Goal: Information Seeking & Learning: Learn about a topic

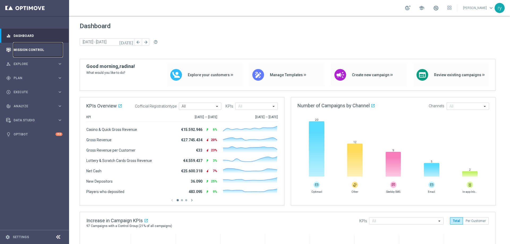
click at [29, 49] on link "Mission Control" at bounding box center [38, 50] width 49 height 14
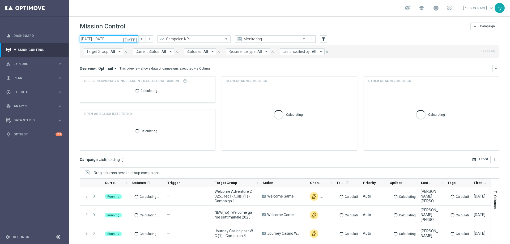
click at [89, 36] on input "06 Oct 2025 - 12 Oct 2025" at bounding box center [109, 38] width 58 height 7
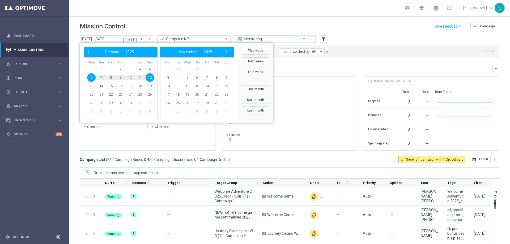
click at [91, 69] on span "29" at bounding box center [91, 69] width 8 height 8
click at [88, 52] on span "‹" at bounding box center [88, 51] width 7 height 7
click at [90, 100] on span "29" at bounding box center [91, 103] width 8 height 8
type input "29 Sep 2025 - 29 Sep 2025"
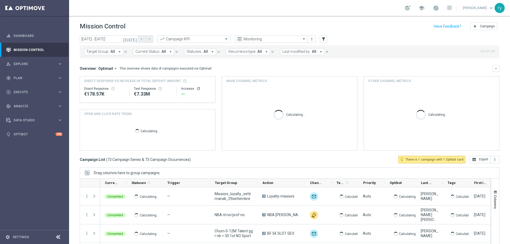
click at [320, 52] on icon "arrow_drop_down" at bounding box center [320, 51] width 5 height 5
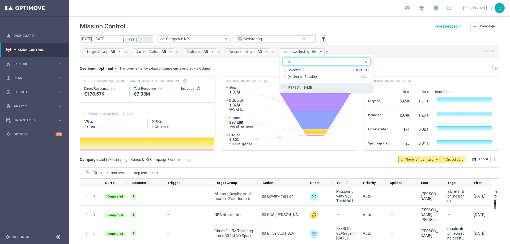
click at [313, 85] on div "Cecilia Mascelli" at bounding box center [327, 87] width 88 height 8
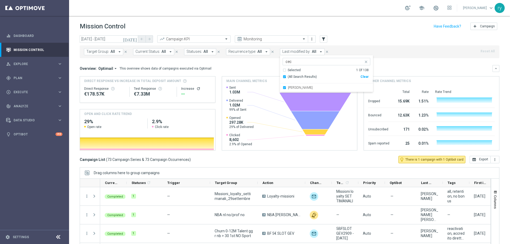
click at [353, 62] on input "cec" at bounding box center [325, 61] width 78 height 5
drag, startPoint x: 293, startPoint y: 59, endPoint x: 279, endPoint y: 58, distance: 13.3
click at [280, 58] on ng-select "Cecilia Mascelli cec Selected 1 Of 138 (All Search Results) Clear Cecilia Masce…" at bounding box center [326, 75] width 93 height 34
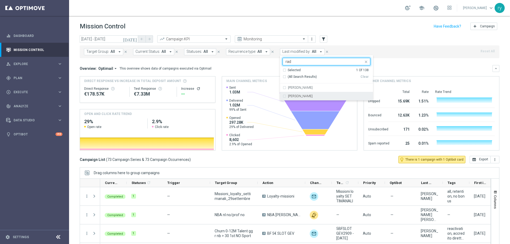
click at [303, 95] on label "[PERSON_NAME]" at bounding box center [300, 96] width 25 height 3
type input "rad"
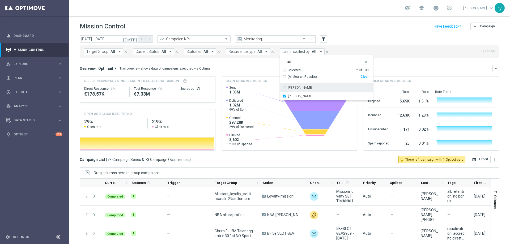
click at [300, 62] on input "rad" at bounding box center [325, 61] width 78 height 5
click at [381, 62] on mini-dashboard "Overview: Optimail arrow_drop_down This overview shows data of campaigns execut…" at bounding box center [290, 107] width 420 height 98
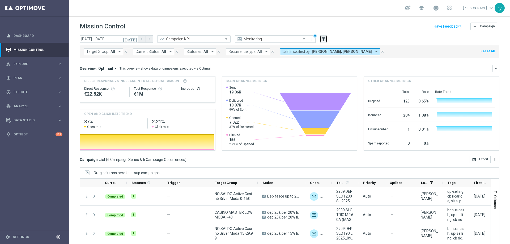
click at [325, 42] on button "filter_alt" at bounding box center [323, 38] width 7 height 7
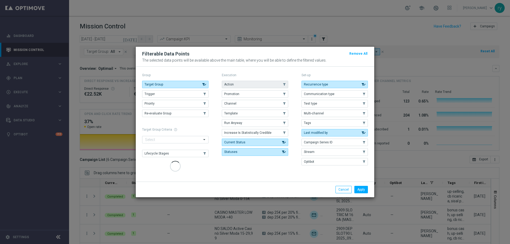
click at [256, 84] on button "Action" at bounding box center [255, 84] width 66 height 7
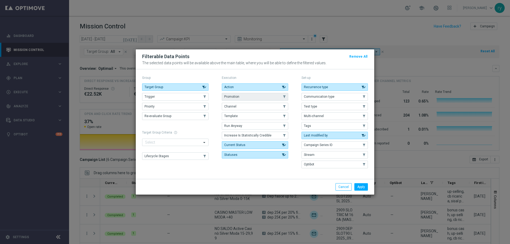
click at [250, 96] on button "Promotion" at bounding box center [255, 96] width 66 height 7
click at [360, 188] on button "Apply" at bounding box center [361, 186] width 14 height 7
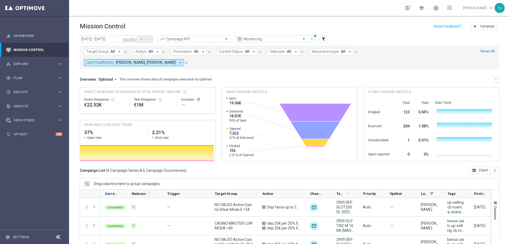
click at [201, 52] on icon "arrow_drop_down" at bounding box center [203, 51] width 5 height 5
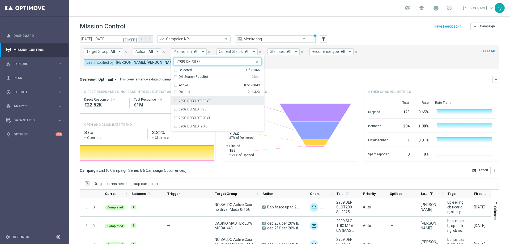
click at [174, 103] on div "2909 DEPSLOT120 ST" at bounding box center [218, 101] width 88 height 8
type input "2909 DEPSLOT"
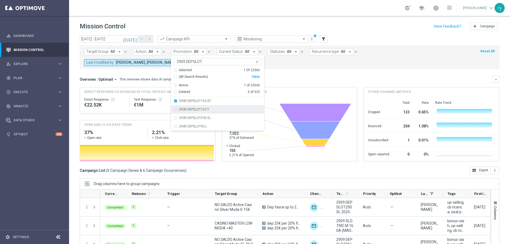
click at [174, 109] on div "2909 DEPSLOT120 T" at bounding box center [218, 109] width 88 height 8
click at [174, 117] on div "2909 DEPSLOT200 SL" at bounding box center [218, 118] width 88 height 8
click at [175, 125] on div "2909 DEPSLOT90 L" at bounding box center [218, 126] width 88 height 8
click at [284, 76] on div "Overview: Optimail arrow_drop_down This overview shows data of campaigns execut…" at bounding box center [290, 79] width 420 height 7
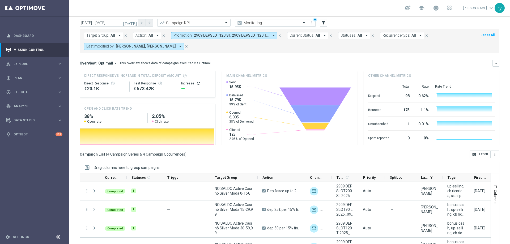
scroll to position [32, 0]
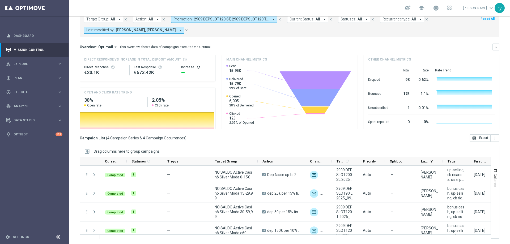
click at [358, 162] on div "Priority" at bounding box center [371, 161] width 27 height 8
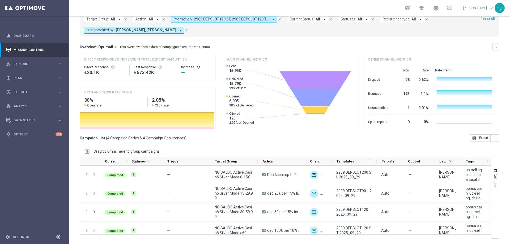
drag, startPoint x: 357, startPoint y: 161, endPoint x: 376, endPoint y: 159, distance: 18.4
click at [376, 159] on div at bounding box center [377, 161] width 2 height 8
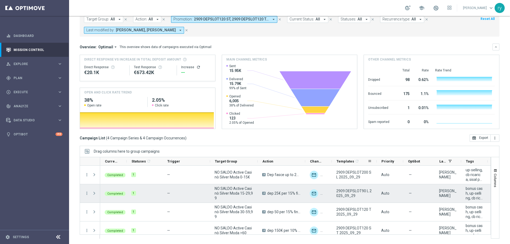
scroll to position [6, 0]
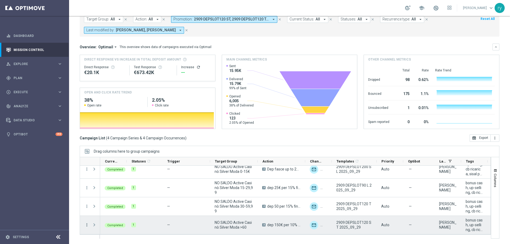
click at [89, 224] on icon "more_vert" at bounding box center [86, 225] width 5 height 5
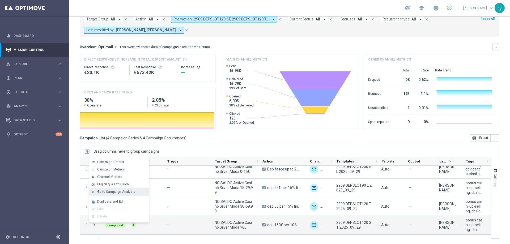
click at [102, 192] on span "Go to Campaign Analysis" at bounding box center [116, 192] width 38 height 4
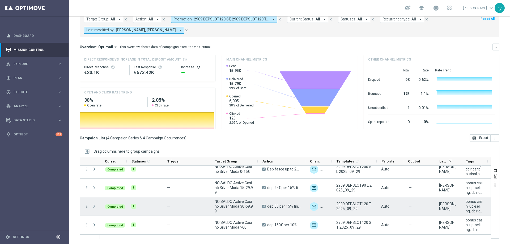
click at [87, 206] on icon "more_vert" at bounding box center [86, 206] width 5 height 5
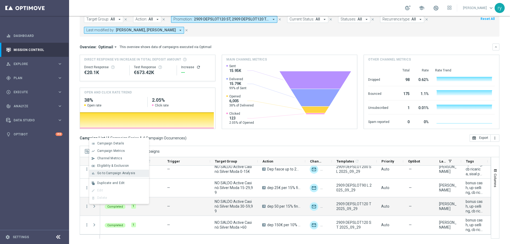
click at [101, 172] on span "Go to Campaign Analysis" at bounding box center [116, 173] width 38 height 4
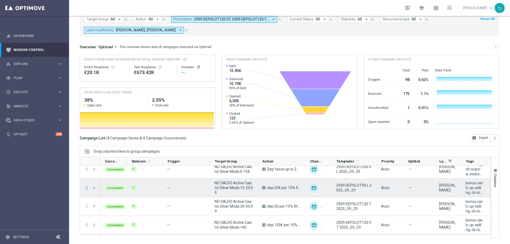
click at [86, 189] on icon "more_vert" at bounding box center [86, 187] width 5 height 5
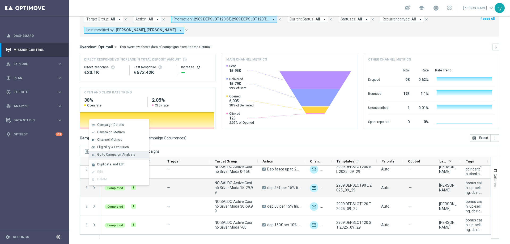
click at [103, 154] on span "Go to Campaign Analysis" at bounding box center [116, 155] width 38 height 4
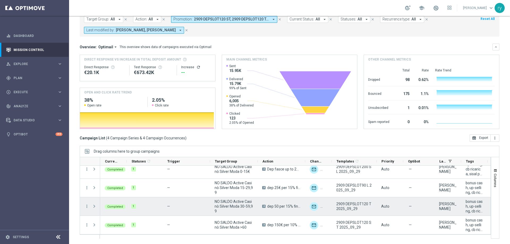
scroll to position [0, 0]
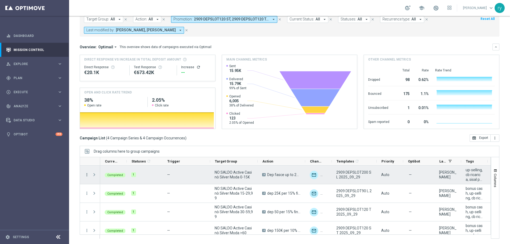
click at [86, 177] on icon "more_vert" at bounding box center [86, 174] width 5 height 5
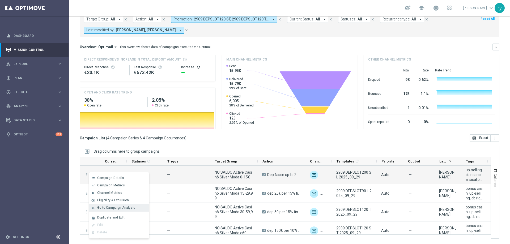
click at [100, 208] on span "Go to Campaign Analysis" at bounding box center [116, 208] width 38 height 4
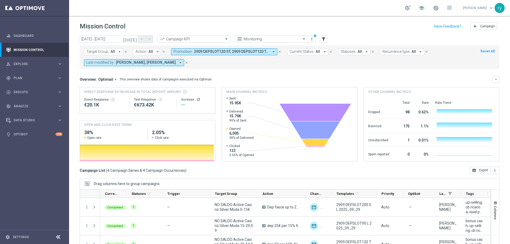
click at [271, 51] on icon "arrow_drop_down" at bounding box center [273, 51] width 5 height 5
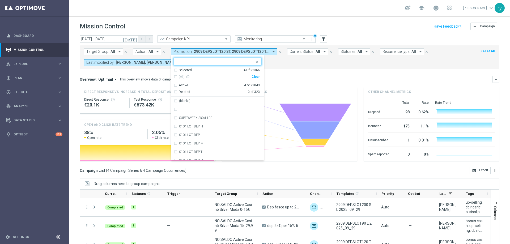
click at [0, 0] on div "Clear" at bounding box center [0, 0] width 0 height 0
click at [200, 63] on input "text" at bounding box center [216, 61] width 78 height 5
paste input "2909 SLOTRIC"
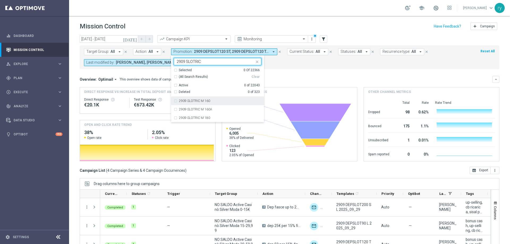
drag, startPoint x: 172, startPoint y: 101, endPoint x: 173, endPoint y: 104, distance: 3.1
click at [174, 102] on div "2909 SLOTRIC M 160" at bounding box center [218, 101] width 88 height 8
type input "2909 SLOTRIC"
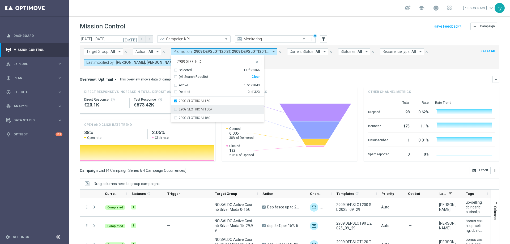
click at [174, 109] on div "2909 SLOTRIC M 160A" at bounding box center [218, 109] width 88 height 8
click at [174, 121] on div "2909 SLOTRIC M 180" at bounding box center [218, 118] width 88 height 8
click at [286, 77] on div "Overview: Optimail arrow_drop_down This overview shows data of campaigns execut…" at bounding box center [286, 79] width 413 height 5
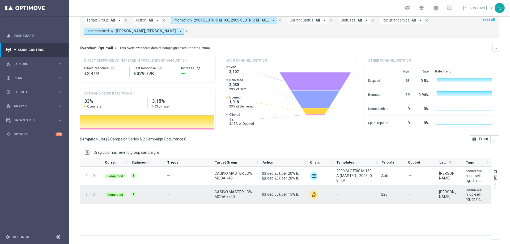
scroll to position [32, 0]
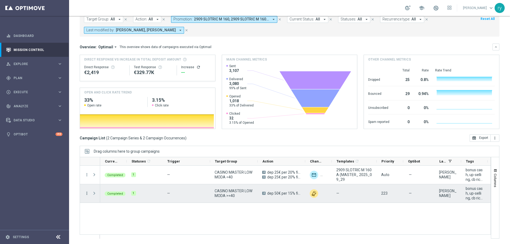
click at [86, 195] on icon "more_vert" at bounding box center [86, 193] width 5 height 5
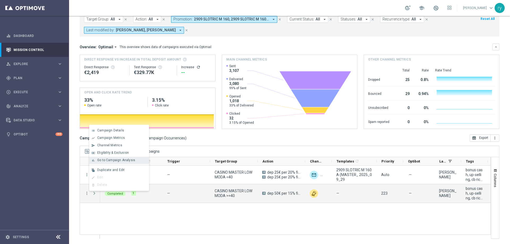
click at [101, 160] on span "Go to Campaign Analysis" at bounding box center [116, 160] width 38 height 4
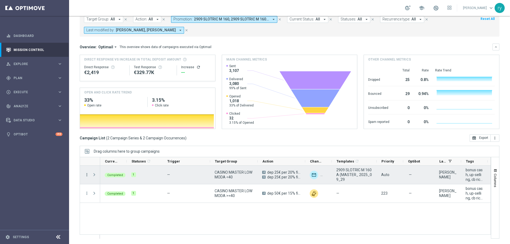
click at [88, 175] on icon "more_vert" at bounding box center [86, 174] width 5 height 5
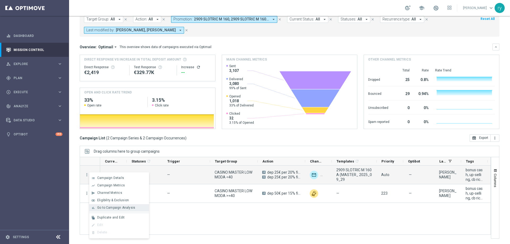
click at [109, 209] on span "Go to Campaign Analysis" at bounding box center [116, 208] width 38 height 4
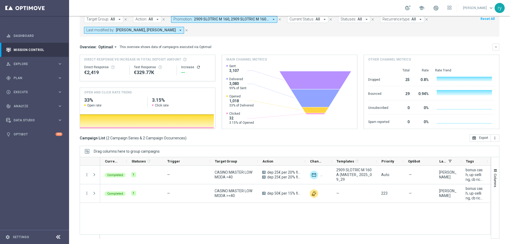
click at [271, 21] on icon "arrow_drop_down" at bounding box center [273, 19] width 5 height 5
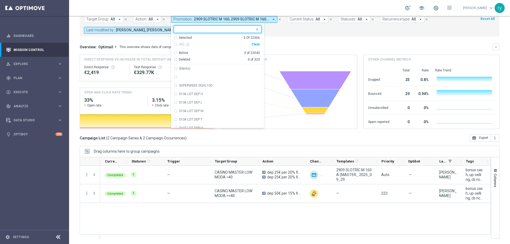
click at [0, 0] on div "Clear" at bounding box center [0, 0] width 0 height 0
click at [281, 38] on mini-dashboard "Overview: Optimail arrow_drop_down This overview shows data of campaigns execut…" at bounding box center [290, 86] width 420 height 98
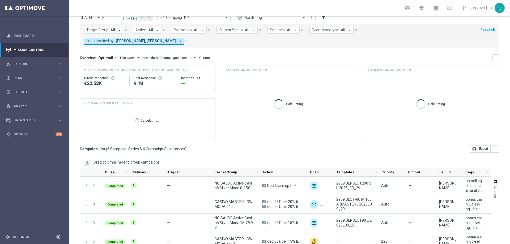
scroll to position [0, 0]
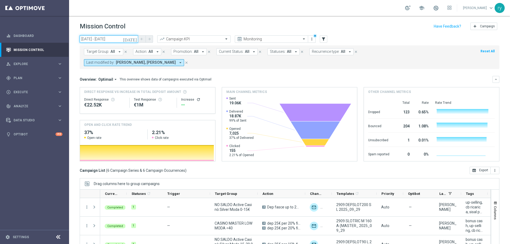
click at [109, 39] on input "29 Sep 2025 - 29 Sep 2025" at bounding box center [109, 38] width 58 height 7
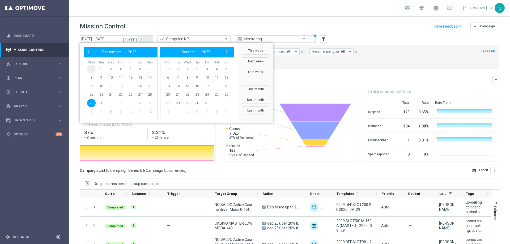
click at [92, 69] on span "1" at bounding box center [91, 69] width 8 height 8
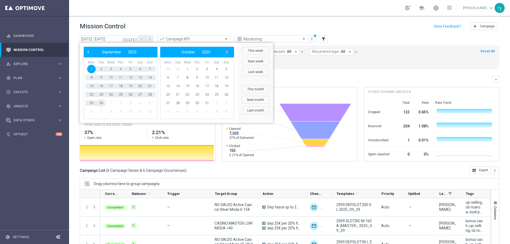
drag, startPoint x: 103, startPoint y: 99, endPoint x: 101, endPoint y: 104, distance: 5.9
click at [101, 104] on span "30" at bounding box center [101, 103] width 8 height 8
type input "01 Sep 2025 - 30 Sep 2025"
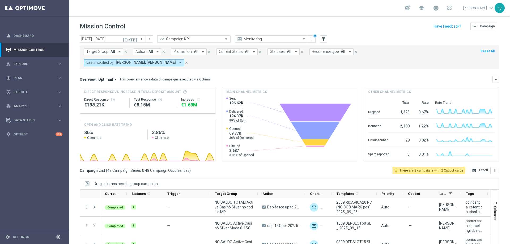
click at [202, 51] on icon "arrow_drop_down" at bounding box center [203, 51] width 5 height 5
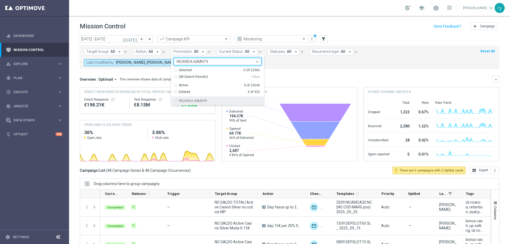
click at [206, 98] on div "RICARICA 60MNT9" at bounding box center [218, 101] width 88 height 8
type input "RICARICA 60MNT9"
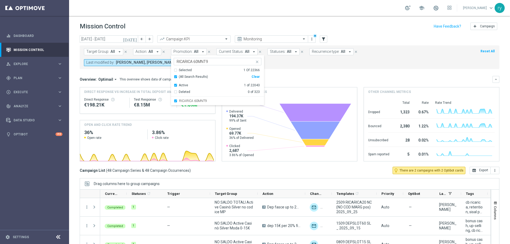
click at [292, 77] on div "Overview: Optimail arrow_drop_down This overview shows data of campaigns execut…" at bounding box center [286, 79] width 413 height 5
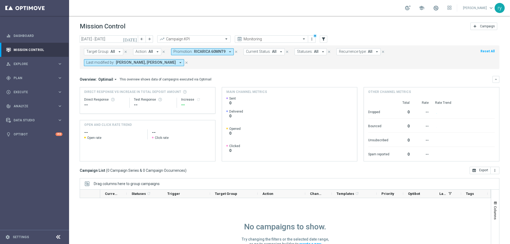
scroll to position [32, 0]
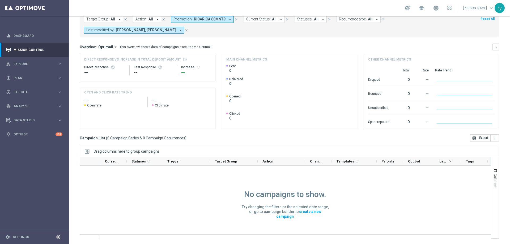
click at [178, 31] on icon "arrow_drop_down" at bounding box center [180, 30] width 5 height 5
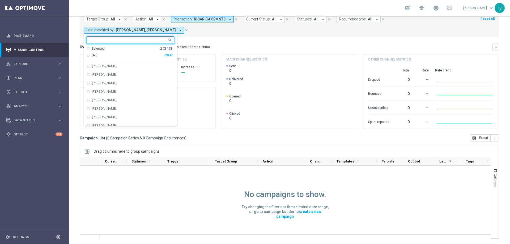
click at [0, 0] on div "Clear" at bounding box center [0, 0] width 0 height 0
click at [223, 42] on mini-dashboard "Overview: Optimail arrow_drop_down This overview shows data of campaigns execut…" at bounding box center [290, 86] width 420 height 98
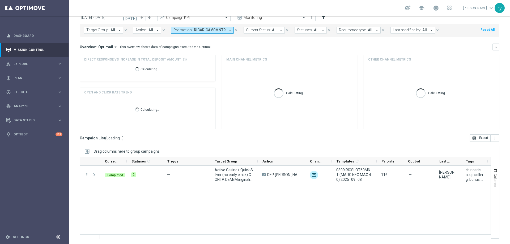
scroll to position [22, 0]
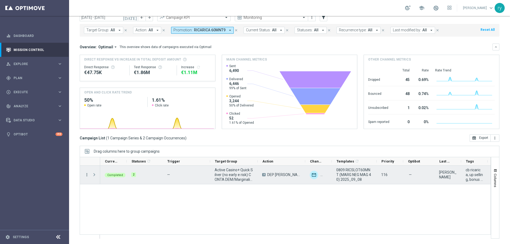
click at [85, 176] on icon "more_vert" at bounding box center [86, 174] width 5 height 5
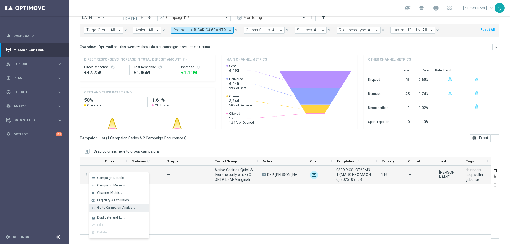
click at [107, 206] on span "Go to Campaign Analysis" at bounding box center [116, 208] width 38 height 4
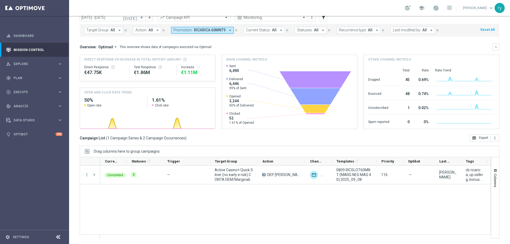
click at [229, 29] on icon "arrow_drop_down" at bounding box center [230, 30] width 5 height 5
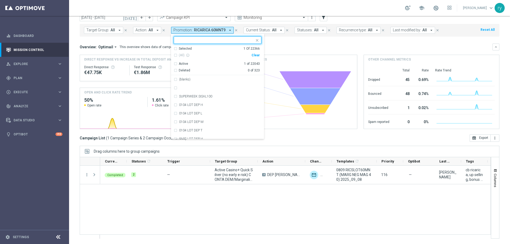
click at [0, 0] on div "Clear" at bounding box center [0, 0] width 0 height 0
click at [225, 37] on div at bounding box center [214, 40] width 80 height 7
paste input "RICARICA9 MNL"
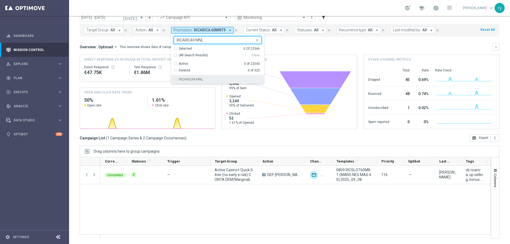
click at [201, 78] on div "RICARICA9 MNL" at bounding box center [220, 79] width 82 height 3
type input "RICARICA9 MNL"
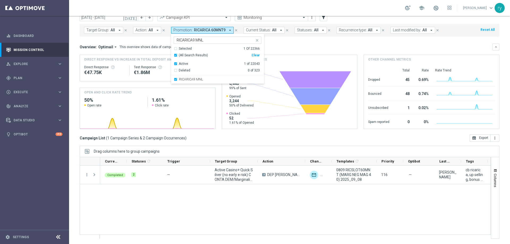
click at [288, 47] on div "Overview: Optimail arrow_drop_down This overview shows data of campaigns execut…" at bounding box center [286, 47] width 413 height 5
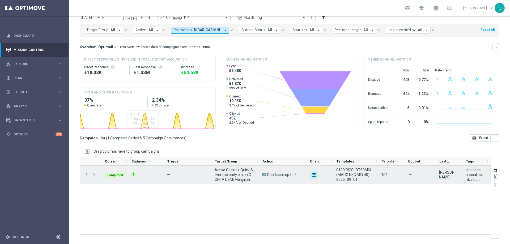
click at [86, 176] on icon "more_vert" at bounding box center [86, 174] width 5 height 5
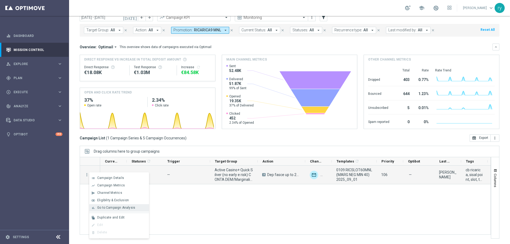
click at [100, 206] on div "bar_chart Go to Campaign Analysis" at bounding box center [119, 207] width 60 height 7
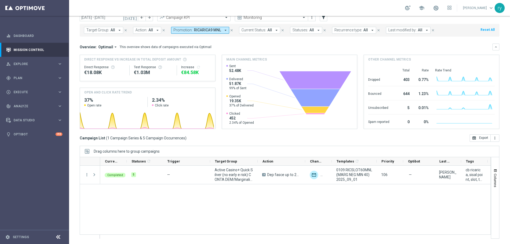
click at [223, 29] on icon "arrow_drop_down" at bounding box center [225, 30] width 5 height 5
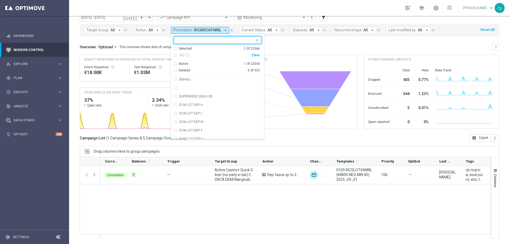
click at [0, 0] on div "Clear" at bounding box center [0, 0] width 0 height 0
click at [209, 38] on input "text" at bounding box center [216, 40] width 78 height 5
paste input "2609 CASINOCB"
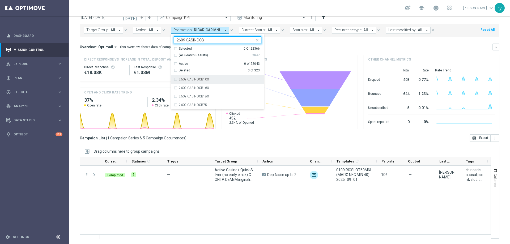
click at [175, 81] on div "2609 CASINOCB100" at bounding box center [218, 79] width 88 height 8
type input "2609 CASINOCB"
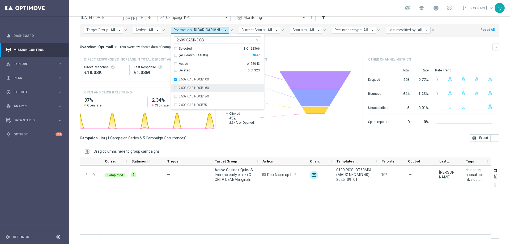
click at [175, 88] on div "2609 CASINOCB160" at bounding box center [218, 88] width 88 height 8
click at [175, 94] on div "2609 CASINOCB180" at bounding box center [218, 96] width 88 height 8
click at [174, 103] on div "2609 CASINOCB75" at bounding box center [218, 105] width 88 height 8
click at [285, 47] on div "Overview: Optimail arrow_drop_down This overview shows data of campaigns execut…" at bounding box center [286, 47] width 413 height 5
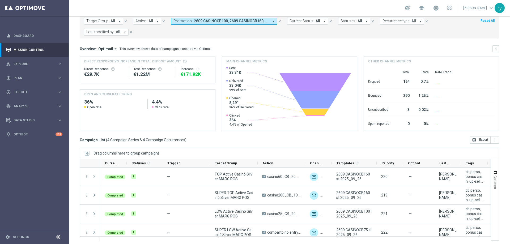
scroll to position [32, 0]
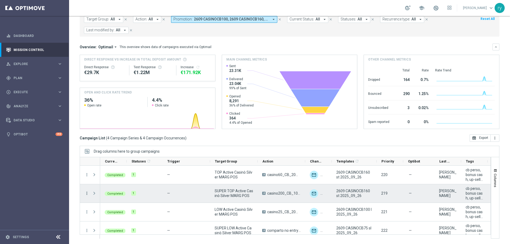
click at [86, 195] on icon "more_vert" at bounding box center [86, 193] width 5 height 5
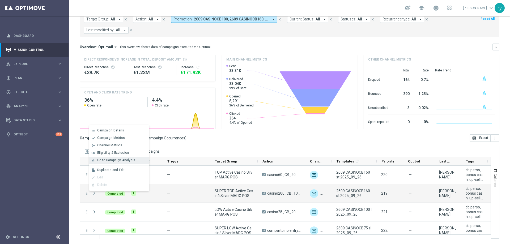
click at [101, 159] on span "Go to Campaign Analysis" at bounding box center [116, 160] width 38 height 4
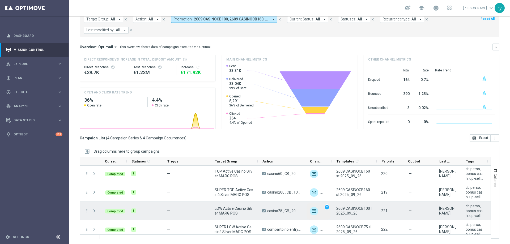
scroll to position [0, 0]
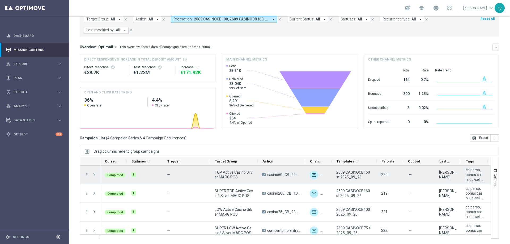
click at [87, 177] on icon "more_vert" at bounding box center [86, 174] width 5 height 5
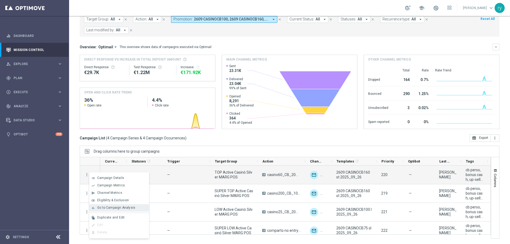
click at [106, 207] on span "Go to Campaign Analysis" at bounding box center [116, 208] width 38 height 4
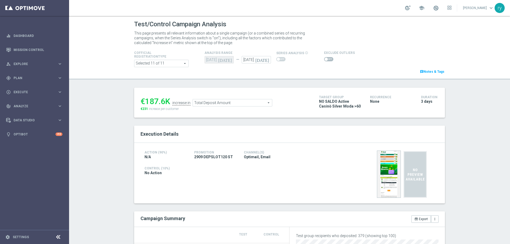
click at [108, 126] on div "Test/Control Campaign Analysis This page presents all relevant information abou…" at bounding box center [289, 130] width 441 height 228
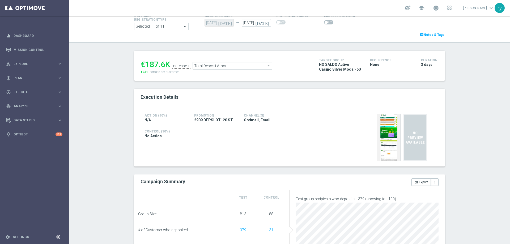
scroll to position [27, 0]
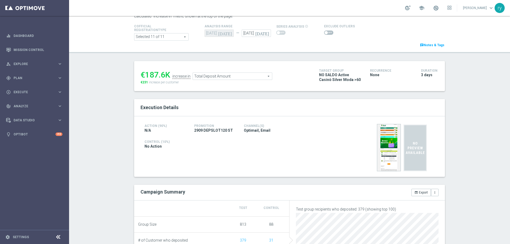
drag, startPoint x: 162, startPoint y: 74, endPoint x: 144, endPoint y: 76, distance: 17.4
click at [144, 76] on div "€187.6K" at bounding box center [156, 75] width 30 height 10
copy div "187.6"
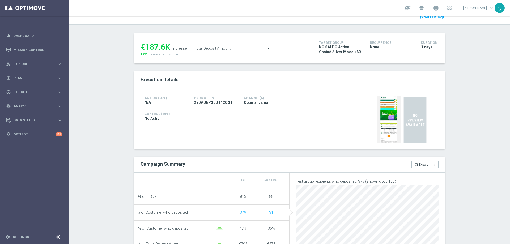
scroll to position [53, 0]
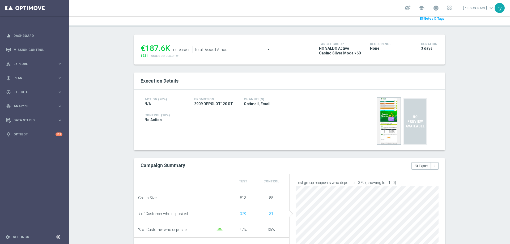
click at [237, 48] on span "Total Deposit Amount" at bounding box center [232, 49] width 79 height 7
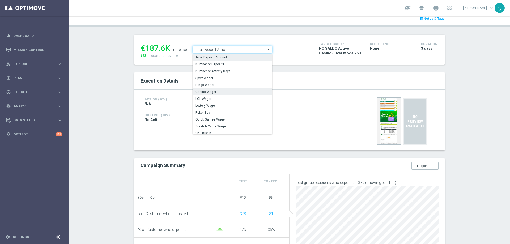
click at [231, 91] on span "Casino Wager" at bounding box center [232, 92] width 74 height 4
type input "Casino Wager"
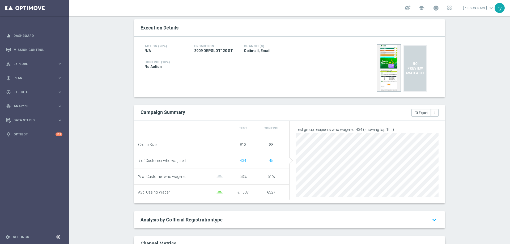
scroll to position [27, 0]
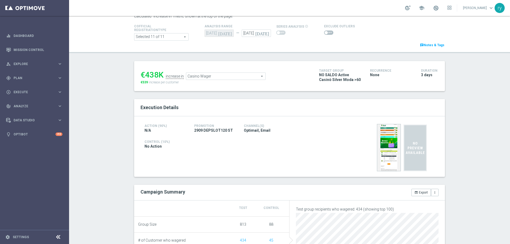
click at [325, 32] on span at bounding box center [328, 33] width 9 height 4
click at [325, 32] on input "checkbox" at bounding box center [328, 33] width 9 height 4
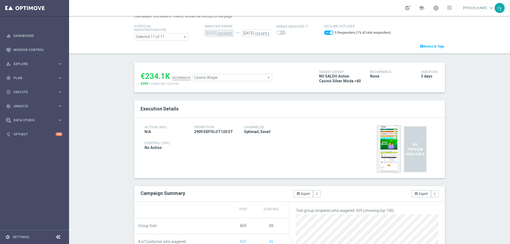
click at [330, 33] on span at bounding box center [331, 32] width 3 height 3
click at [326, 33] on input "checkbox" at bounding box center [328, 33] width 9 height 4
checkbox input "false"
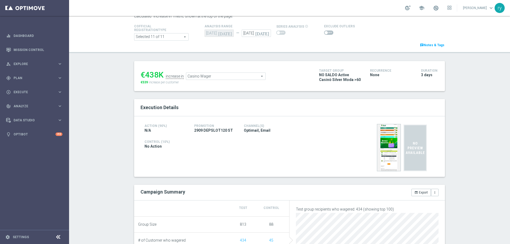
scroll to position [0, 0]
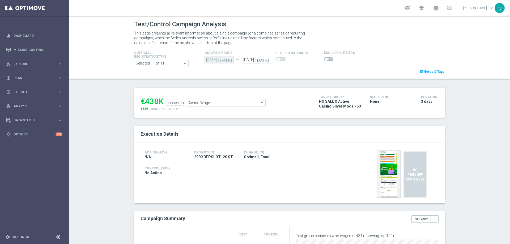
drag, startPoint x: 156, startPoint y: 102, endPoint x: 141, endPoint y: 101, distance: 14.3
click at [141, 101] on div "€438K" at bounding box center [152, 102] width 23 height 10
copy div "438"
click at [229, 99] on ul "€438K increase in Casino Wager Casino Wager arrow_drop_down search" at bounding box center [225, 100] width 173 height 12
click at [228, 102] on span "Casino Wager" at bounding box center [225, 102] width 79 height 7
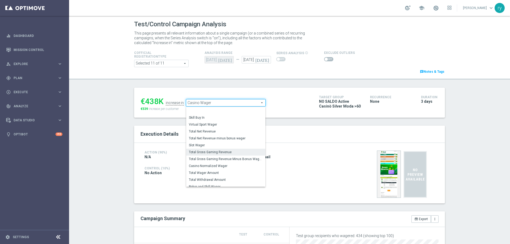
scroll to position [82, 0]
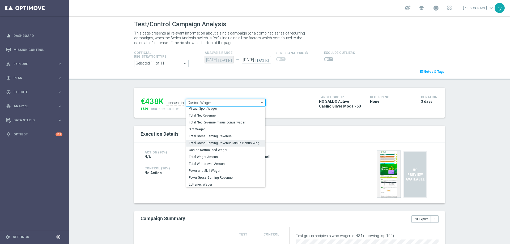
click at [223, 145] on span "Total Gross Gaming Revenue Minus Bonus Wagared" at bounding box center [226, 143] width 74 height 4
type input "Total Gross Gaming Revenue Minus Bonus Wagared"
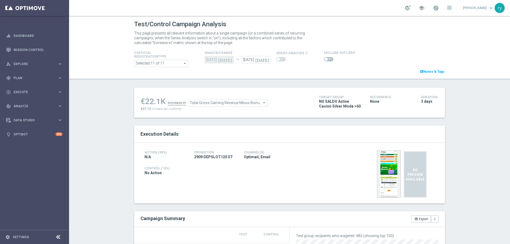
click at [324, 58] on span at bounding box center [328, 59] width 9 height 4
click at [324, 58] on input "checkbox" at bounding box center [328, 59] width 9 height 4
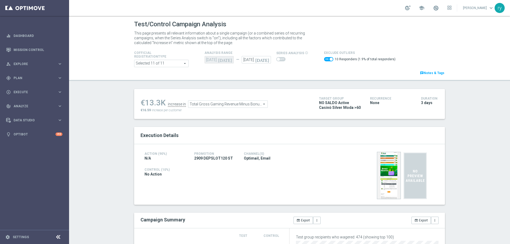
click at [324, 58] on span at bounding box center [328, 59] width 9 height 4
click at [324, 58] on input "checkbox" at bounding box center [328, 59] width 9 height 4
checkbox input "false"
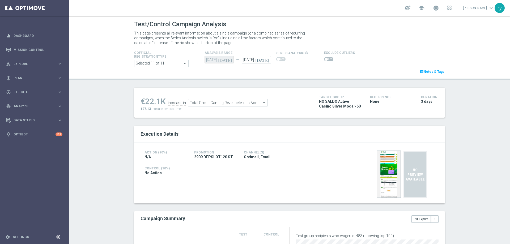
drag, startPoint x: 159, startPoint y: 101, endPoint x: 143, endPoint y: 103, distance: 15.6
click at [143, 103] on div "€22.1K" at bounding box center [153, 102] width 25 height 10
copy div "22.1"
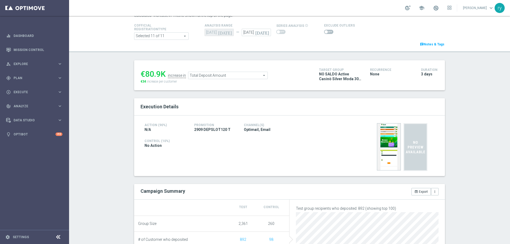
scroll to position [27, 0]
click at [326, 32] on span at bounding box center [328, 33] width 9 height 4
click at [326, 32] on input "checkbox" at bounding box center [328, 33] width 9 height 4
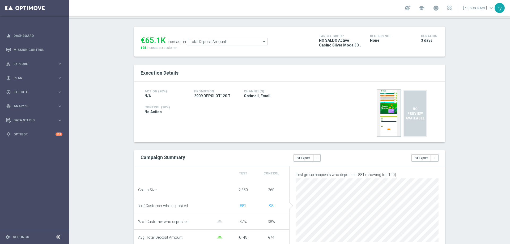
scroll to position [0, 0]
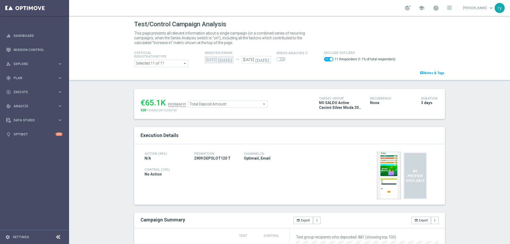
click at [330, 60] on span at bounding box center [331, 59] width 3 height 3
click at [326, 60] on input "checkbox" at bounding box center [328, 59] width 9 height 4
checkbox input "false"
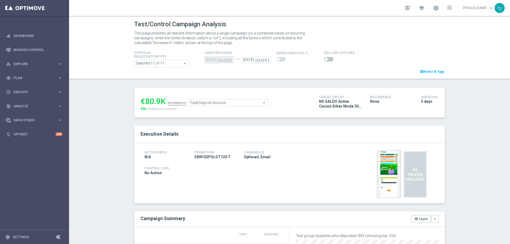
drag, startPoint x: 159, startPoint y: 100, endPoint x: 144, endPoint y: 101, distance: 14.6
click at [144, 101] on div "€80.9K" at bounding box center [153, 102] width 25 height 10
copy div "80.9"
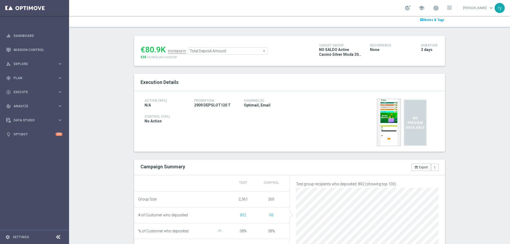
scroll to position [53, 0]
click at [247, 48] on span "Total Deposit Amount" at bounding box center [227, 49] width 79 height 7
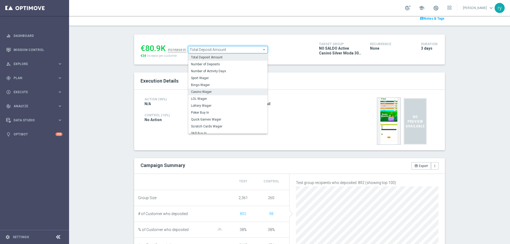
click at [241, 94] on span "Casino Wager" at bounding box center [228, 92] width 74 height 4
type input "Casino Wager"
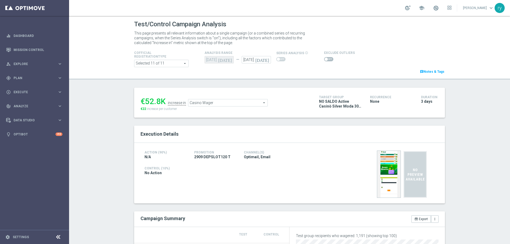
click at [324, 58] on span at bounding box center [328, 59] width 9 height 4
click at [324, 58] on input "checkbox" at bounding box center [328, 59] width 9 height 4
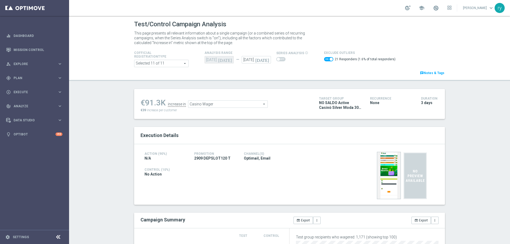
click at [330, 60] on span at bounding box center [331, 59] width 3 height 3
click at [327, 60] on input "checkbox" at bounding box center [328, 59] width 9 height 4
checkbox input "false"
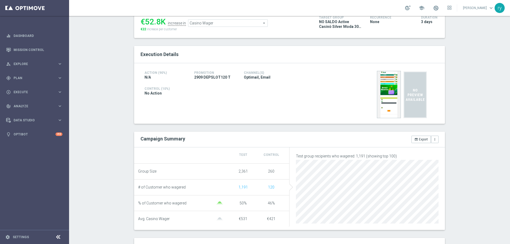
scroll to position [27, 0]
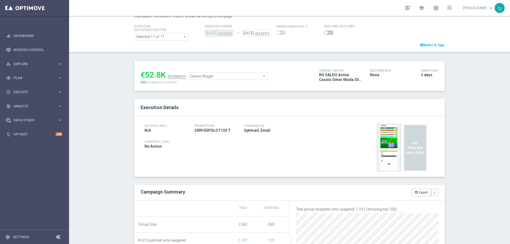
click at [157, 74] on div "€52.8K" at bounding box center [153, 75] width 25 height 10
drag, startPoint x: 158, startPoint y: 75, endPoint x: 145, endPoint y: 76, distance: 12.8
click at [145, 76] on div "€52.8K" at bounding box center [153, 75] width 25 height 10
copy div "52.8"
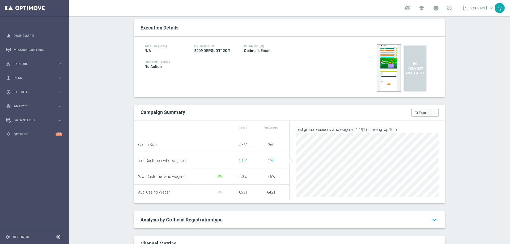
scroll to position [0, 0]
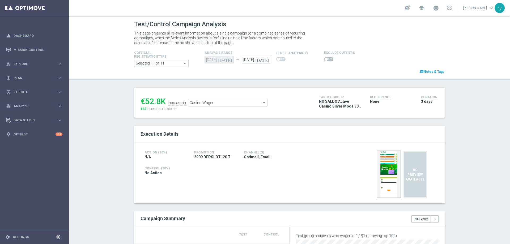
click at [209, 106] on span "Casino Wager" at bounding box center [227, 102] width 79 height 7
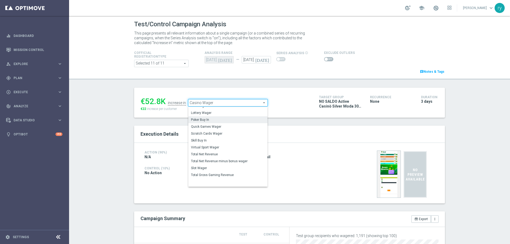
scroll to position [80, 0]
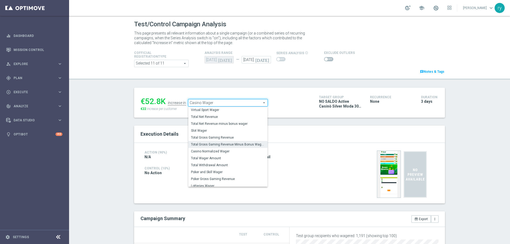
click at [215, 145] on span "Total Gross Gaming Revenue Minus Bonus Wagared" at bounding box center [228, 144] width 74 height 4
type input "Total Gross Gaming Revenue Minus Bonus Wagared"
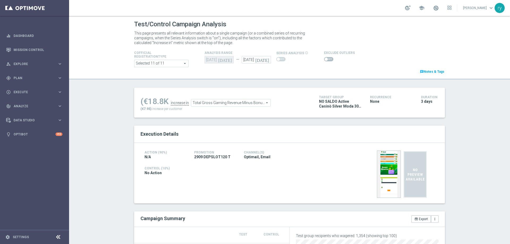
click at [325, 60] on span at bounding box center [328, 59] width 9 height 4
click at [325, 60] on input "checkbox" at bounding box center [328, 59] width 9 height 4
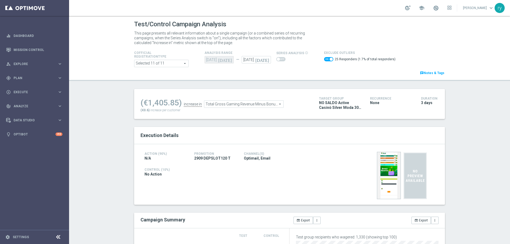
click at [324, 57] on span at bounding box center [328, 59] width 9 height 4
click at [324, 57] on input "checkbox" at bounding box center [328, 59] width 9 height 4
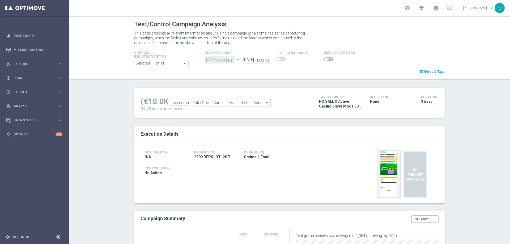
click at [324, 57] on span at bounding box center [328, 59] width 9 height 4
click at [324, 57] on input "checkbox" at bounding box center [328, 59] width 9 height 4
checkbox input "true"
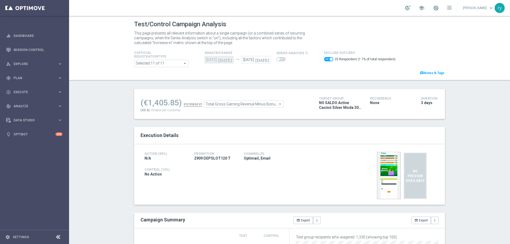
drag, startPoint x: 177, startPoint y: 102, endPoint x: 147, endPoint y: 101, distance: 29.2
click at [147, 101] on div "(€1,405.85)" at bounding box center [161, 103] width 41 height 10
copy div "1,405.85"
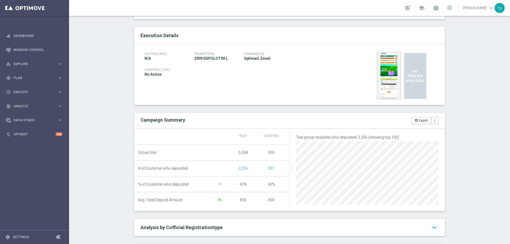
scroll to position [27, 0]
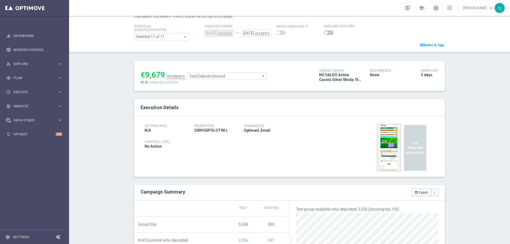
click at [326, 35] on span at bounding box center [328, 33] width 9 height 4
click at [326, 35] on input "checkbox" at bounding box center [328, 33] width 9 height 4
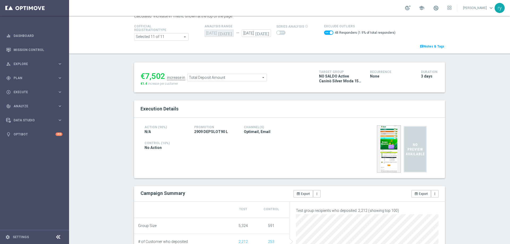
click at [324, 33] on span at bounding box center [328, 33] width 9 height 4
click at [324, 33] on input "checkbox" at bounding box center [328, 33] width 9 height 4
checkbox input "false"
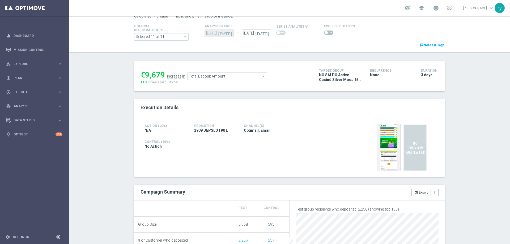
drag, startPoint x: 161, startPoint y: 75, endPoint x: 144, endPoint y: 75, distance: 17.0
click at [144, 75] on div "€9,679" at bounding box center [153, 75] width 24 height 10
copy div "9,679"
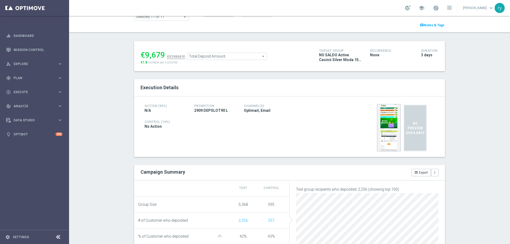
scroll to position [80, 0]
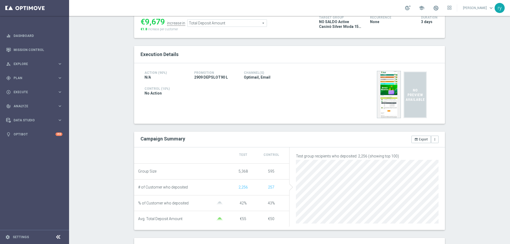
click at [220, 25] on span "Total Deposit Amount" at bounding box center [227, 23] width 79 height 7
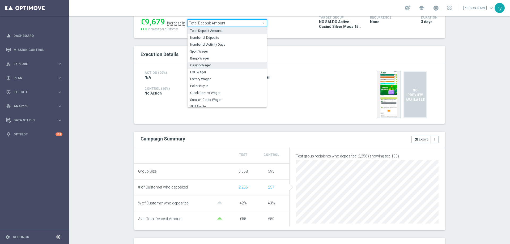
click at [218, 65] on span "Casino Wager" at bounding box center [227, 65] width 74 height 4
type input "Casino Wager"
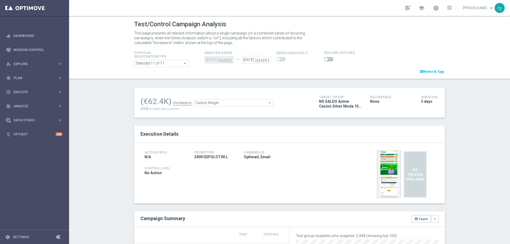
click at [325, 58] on span at bounding box center [326, 59] width 3 height 3
click at [324, 58] on input "checkbox" at bounding box center [328, 59] width 9 height 4
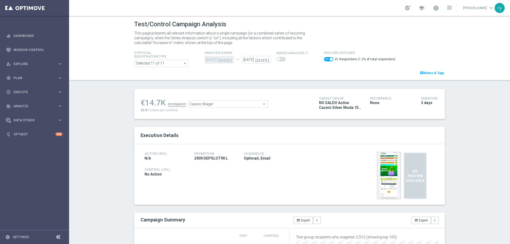
drag, startPoint x: 159, startPoint y: 105, endPoint x: 143, endPoint y: 104, distance: 15.9
click at [143, 104] on div "€14.7K" at bounding box center [153, 103] width 25 height 10
copy div "14.7"
click at [220, 105] on span "Casino Wager" at bounding box center [227, 104] width 79 height 7
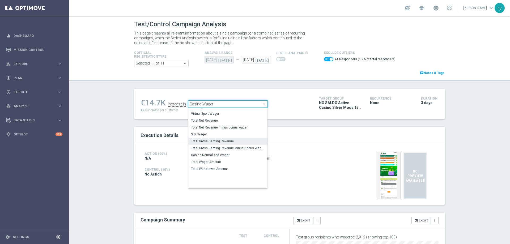
scroll to position [81, 0]
click at [221, 144] on span "Total Gross Gaming Revenue Minus Bonus Wagared" at bounding box center [228, 145] width 74 height 4
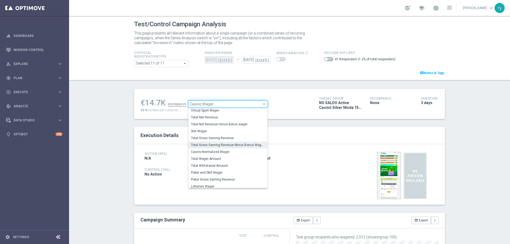
checkbox input "false"
type input "Total Gross Gaming Revenue Minus Bonus Wagared"
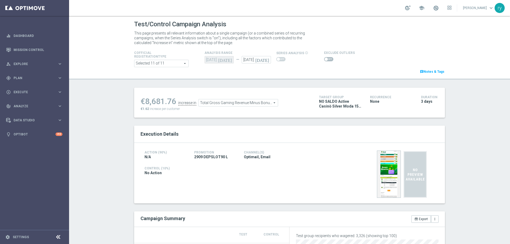
click at [325, 58] on span at bounding box center [326, 59] width 3 height 3
click at [324, 58] on input "checkbox" at bounding box center [328, 59] width 9 height 4
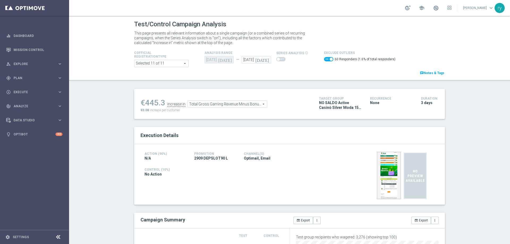
click at [325, 59] on span at bounding box center [328, 59] width 9 height 4
click at [325, 59] on input "checkbox" at bounding box center [328, 59] width 9 height 4
checkbox input "false"
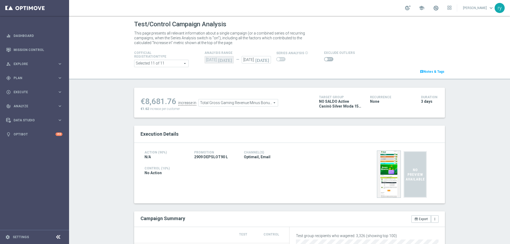
drag, startPoint x: 173, startPoint y: 102, endPoint x: 144, endPoint y: 103, distance: 29.5
click at [144, 103] on div "€8,681.76" at bounding box center [159, 102] width 36 height 10
copy div "8,681.76"
click at [321, 62] on div "Cofficial Registrationtype Selected 11 of 11 arrow_drop_down search Show Select…" at bounding box center [289, 62] width 319 height 25
click at [324, 61] on span at bounding box center [328, 59] width 9 height 4
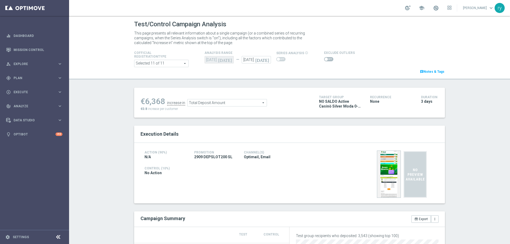
click at [324, 61] on input "checkbox" at bounding box center [328, 59] width 9 height 4
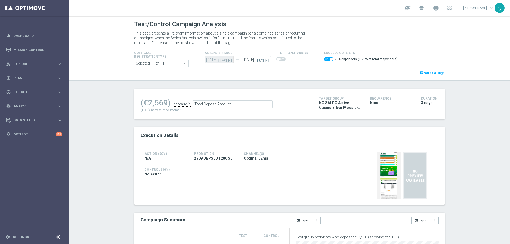
click at [324, 57] on span at bounding box center [328, 59] width 9 height 4
click at [324, 57] on input "checkbox" at bounding box center [328, 59] width 9 height 4
checkbox input "false"
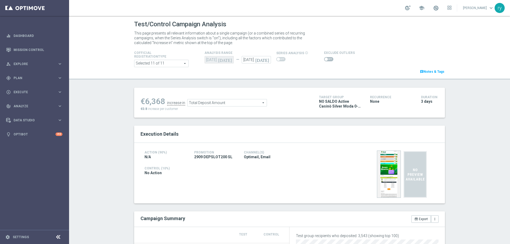
drag, startPoint x: 163, startPoint y: 102, endPoint x: 145, endPoint y: 101, distance: 18.1
click at [145, 101] on ul "€6,368 increase in Total Deposit Amount Total Deposit Amount arrow_drop_down se…" at bounding box center [225, 100] width 173 height 12
copy li "6,368"
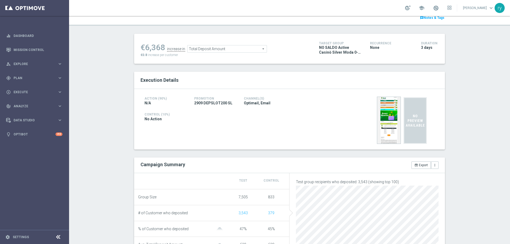
scroll to position [80, 0]
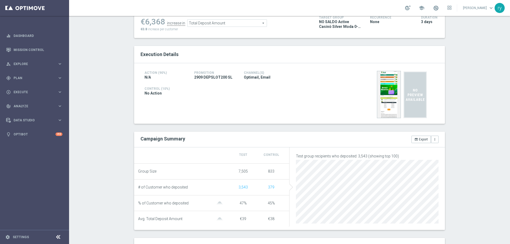
click at [256, 26] on span "Total Deposit Amount" at bounding box center [227, 23] width 79 height 7
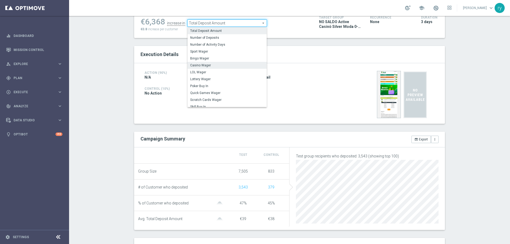
click at [245, 62] on label "Casino Wager" at bounding box center [227, 65] width 79 height 7
type input "Casino Wager"
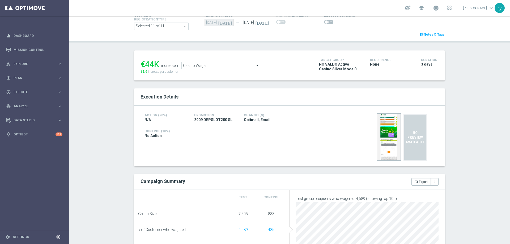
scroll to position [27, 0]
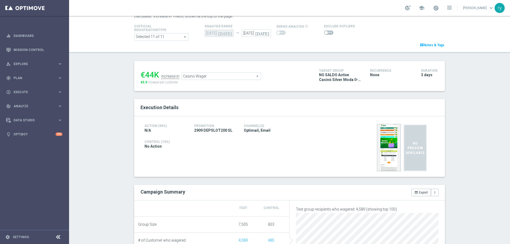
click at [325, 32] on span at bounding box center [326, 32] width 3 height 3
click at [324, 32] on input "checkbox" at bounding box center [328, 33] width 9 height 4
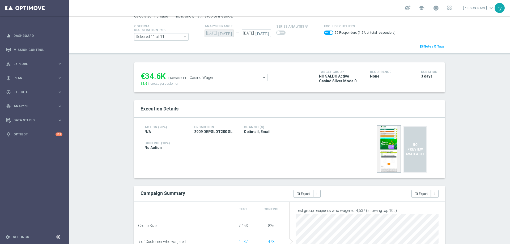
click at [324, 31] on span at bounding box center [328, 33] width 9 height 4
click at [324, 31] on input "checkbox" at bounding box center [328, 33] width 9 height 4
checkbox input "false"
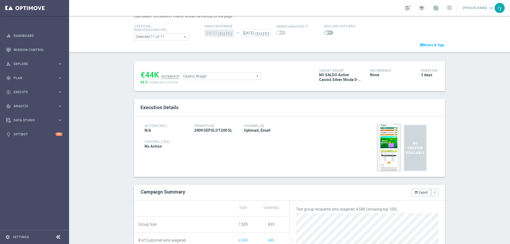
scroll to position [53, 0]
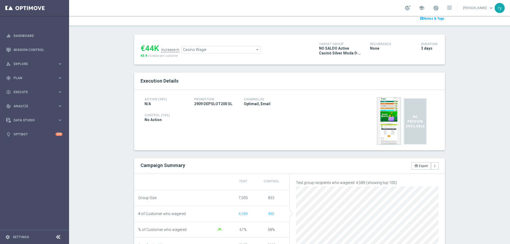
drag, startPoint x: 153, startPoint y: 48, endPoint x: 144, endPoint y: 48, distance: 8.5
click at [144, 48] on div "€44K" at bounding box center [150, 49] width 19 height 10
copy div "44"
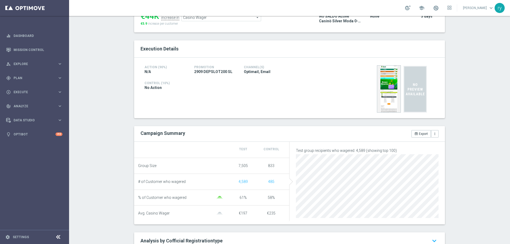
scroll to position [27, 0]
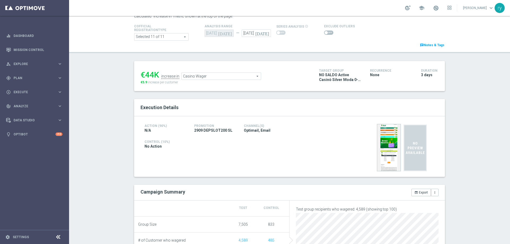
click at [228, 72] on ul "€44K increase in Casino Wager Casino Wager arrow_drop_down search" at bounding box center [225, 73] width 173 height 12
click at [228, 77] on span "Casino Wager" at bounding box center [221, 76] width 79 height 7
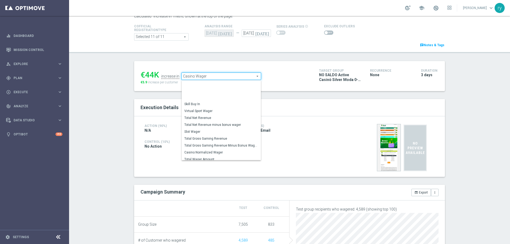
scroll to position [77, 0]
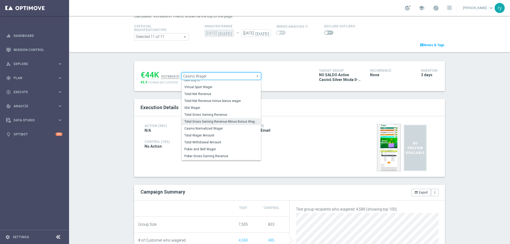
click at [226, 121] on span "Total Gross Gaming Revenue Minus Bonus Wagared" at bounding box center [221, 122] width 74 height 4
type input "Total Gross Gaming Revenue Minus Bonus Wagared"
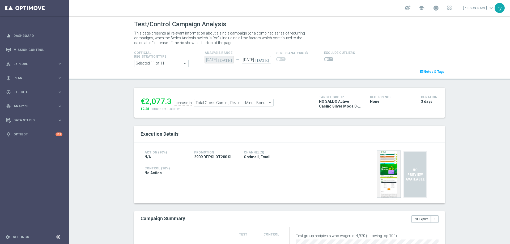
click at [325, 59] on span at bounding box center [326, 59] width 3 height 3
click at [324, 59] on input "checkbox" at bounding box center [328, 59] width 9 height 4
checkbox input "true"
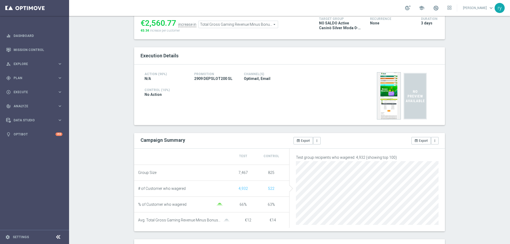
scroll to position [27, 0]
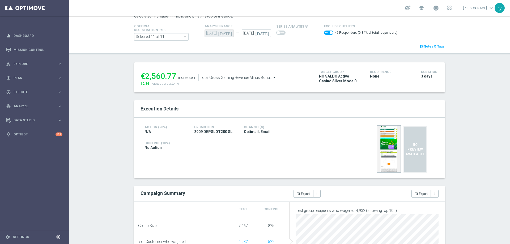
drag, startPoint x: 174, startPoint y: 74, endPoint x: 144, endPoint y: 76, distance: 29.3
click at [144, 76] on div "€2,560.77" at bounding box center [159, 76] width 36 height 10
copy div "2,560.77"
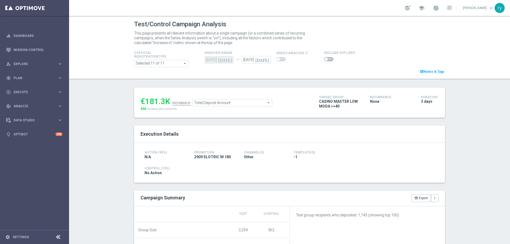
click at [326, 58] on span at bounding box center [328, 59] width 9 height 4
click at [326, 58] on input "checkbox" at bounding box center [328, 59] width 9 height 4
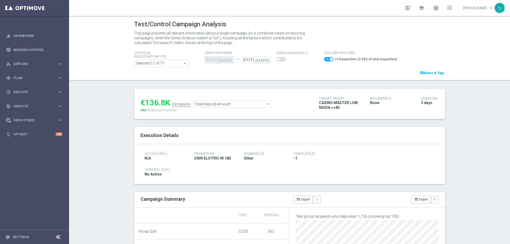
click at [330, 58] on span at bounding box center [331, 59] width 3 height 3
click at [326, 58] on input "checkbox" at bounding box center [328, 59] width 9 height 4
checkbox input "false"
drag, startPoint x: 163, startPoint y: 104, endPoint x: 144, endPoint y: 101, distance: 19.6
click at [144, 101] on div "€181.3K" at bounding box center [156, 102] width 30 height 10
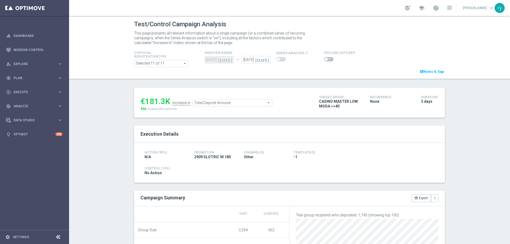
copy div "181.3"
click at [220, 102] on span "Total Deposit Amount" at bounding box center [232, 102] width 79 height 7
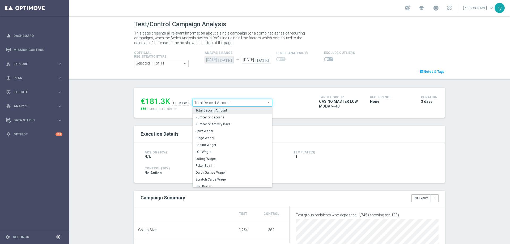
click at [224, 145] on span "Casino Wager" at bounding box center [232, 145] width 74 height 4
type input "Casino Wager"
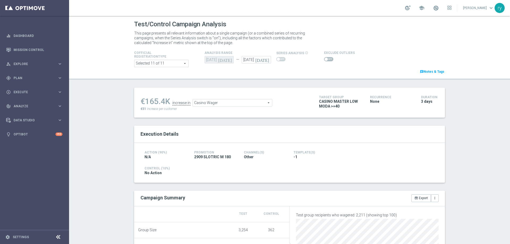
click at [325, 60] on span at bounding box center [326, 59] width 3 height 3
click at [324, 60] on input "checkbox" at bounding box center [328, 59] width 9 height 4
click at [324, 60] on span at bounding box center [328, 59] width 9 height 4
click at [324, 60] on input "checkbox" at bounding box center [328, 59] width 9 height 4
checkbox input "false"
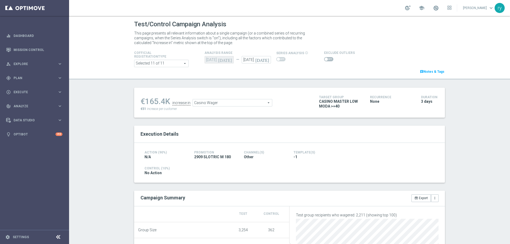
drag, startPoint x: 164, startPoint y: 103, endPoint x: 145, endPoint y: 104, distance: 19.1
click at [145, 104] on div "€165.4K" at bounding box center [156, 102] width 30 height 10
copy div "165.4"
click at [228, 104] on span "Casino Wager" at bounding box center [232, 102] width 79 height 7
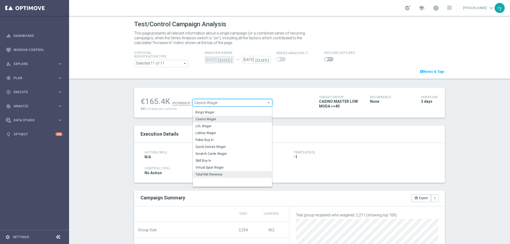
scroll to position [80, 0]
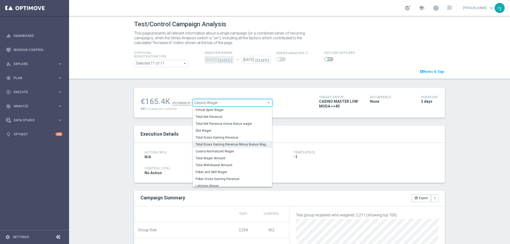
click at [230, 147] on span "Total Gross Gaming Revenue Minus Bonus Wagared" at bounding box center [232, 144] width 74 height 4
type input "Total Gross Gaming Revenue Minus Bonus Wagared"
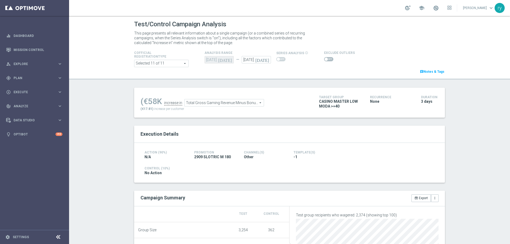
click at [326, 57] on span at bounding box center [328, 59] width 9 height 4
click at [326, 57] on input "checkbox" at bounding box center [328, 59] width 9 height 4
checkbox input "true"
drag, startPoint x: 161, startPoint y: 101, endPoint x: 146, endPoint y: 103, distance: 15.0
click at [146, 103] on div "(€43.7K" at bounding box center [155, 103] width 28 height 10
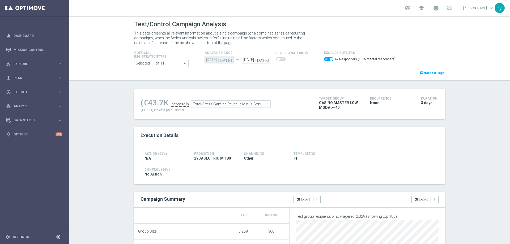
copy div "43.7"
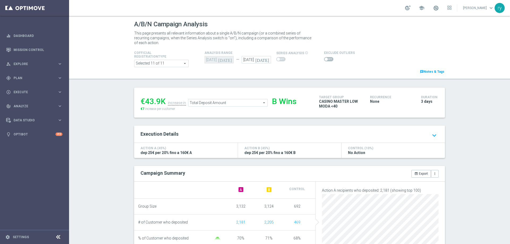
drag, startPoint x: 158, startPoint y: 101, endPoint x: 144, endPoint y: 102, distance: 13.8
click at [144, 102] on div "€43.9K" at bounding box center [153, 102] width 25 height 10
copy div "43.9"
click at [232, 105] on span "Total Deposit Amount" at bounding box center [227, 102] width 79 height 7
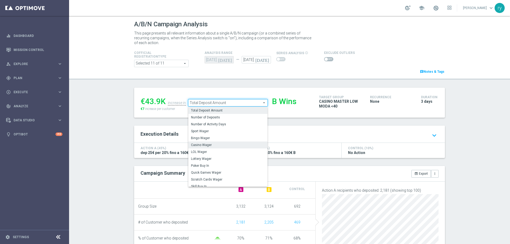
click at [236, 145] on span "Casino Wager" at bounding box center [228, 145] width 74 height 4
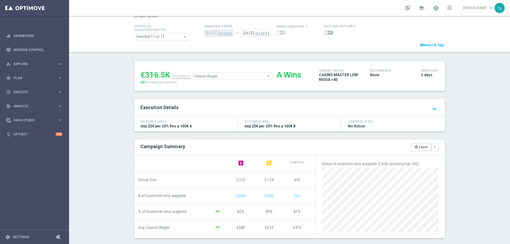
scroll to position [53, 0]
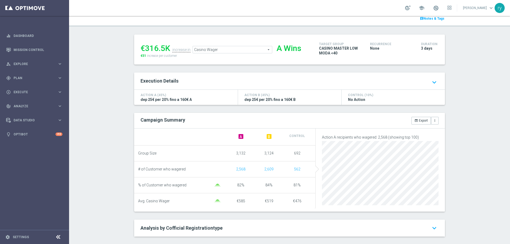
drag, startPoint x: 163, startPoint y: 51, endPoint x: 145, endPoint y: 50, distance: 17.5
click at [145, 50] on div "€316.5K" at bounding box center [156, 49] width 30 height 10
copy div "316.5"
click at [231, 52] on span "Casino Wager" at bounding box center [232, 49] width 79 height 7
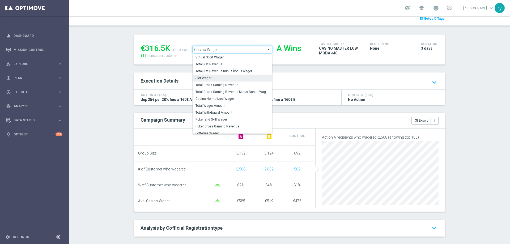
scroll to position [80, 0]
click at [229, 91] on span "Total Gross Gaming Revenue Minus Bonus Wagared" at bounding box center [232, 91] width 74 height 4
type input "Total Gross Gaming Revenue Minus Bonus Wagared"
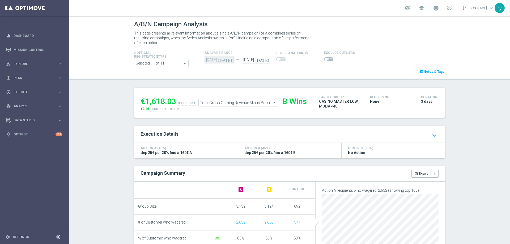
click at [325, 61] on span at bounding box center [328, 59] width 9 height 4
click at [325, 61] on input "checkbox" at bounding box center [328, 59] width 9 height 4
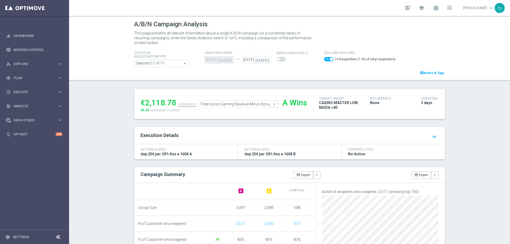
click at [324, 59] on span at bounding box center [328, 59] width 9 height 4
click at [324, 59] on input "checkbox" at bounding box center [328, 59] width 9 height 4
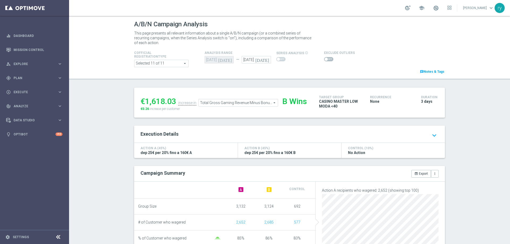
click at [325, 59] on span at bounding box center [326, 59] width 3 height 3
click at [324, 59] on input "checkbox" at bounding box center [328, 59] width 9 height 4
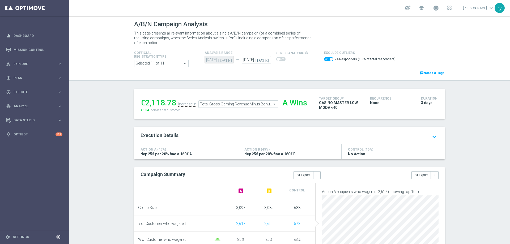
drag, startPoint x: 173, startPoint y: 104, endPoint x: 145, endPoint y: 103, distance: 28.2
click at [145, 103] on div "€2,118.78" at bounding box center [159, 103] width 36 height 10
copy div "2,118.78"
click at [330, 58] on span at bounding box center [331, 59] width 3 height 3
click at [326, 58] on input "checkbox" at bounding box center [328, 59] width 9 height 4
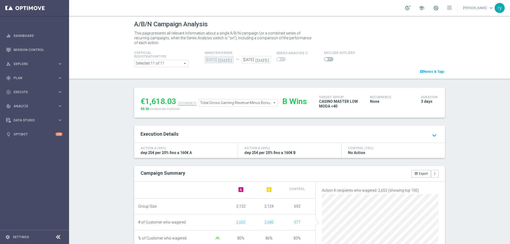
click at [329, 58] on span at bounding box center [328, 59] width 9 height 4
click at [329, 58] on input "checkbox" at bounding box center [328, 59] width 9 height 4
checkbox input "true"
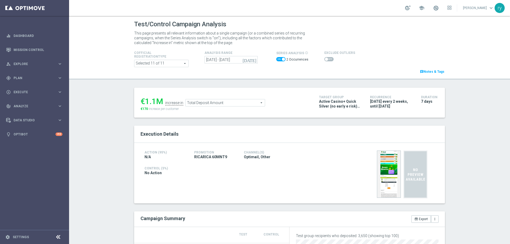
click at [277, 59] on span at bounding box center [280, 59] width 9 height 4
click at [277, 59] on input "checkbox" at bounding box center [280, 59] width 9 height 4
checkbox input "false"
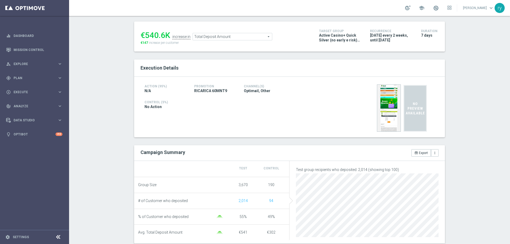
scroll to position [27, 0]
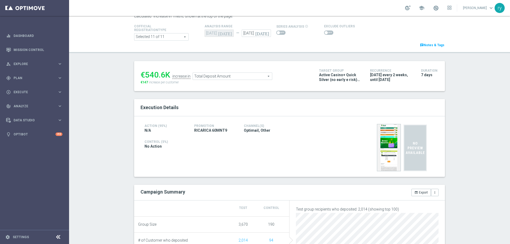
drag, startPoint x: 162, startPoint y: 72, endPoint x: 145, endPoint y: 73, distance: 17.0
click at [145, 73] on div "€540.6K" at bounding box center [156, 75] width 30 height 10
copy div "540.6"
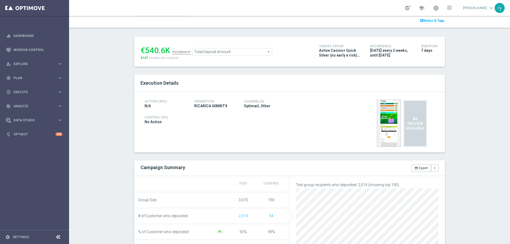
scroll to position [53, 0]
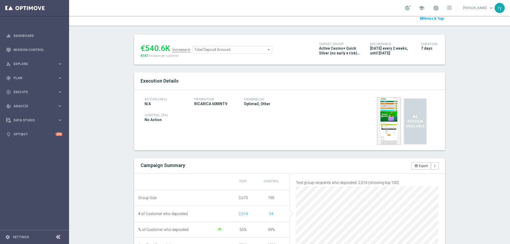
click at [234, 48] on span "Total Deposit Amount" at bounding box center [232, 49] width 79 height 7
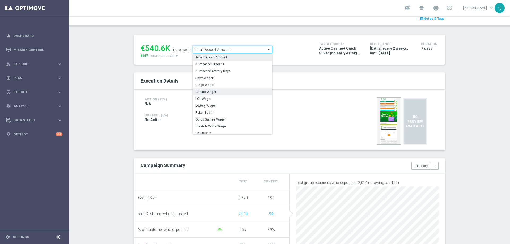
click at [233, 92] on span "Casino Wager" at bounding box center [232, 92] width 74 height 4
type input "Casino Wager"
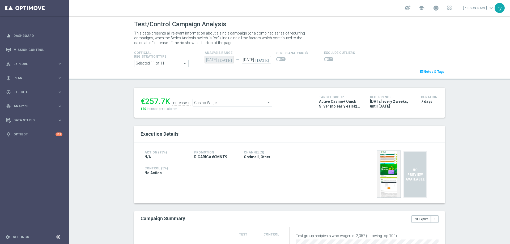
click at [324, 60] on span at bounding box center [328, 59] width 9 height 4
click at [324, 60] on input "checkbox" at bounding box center [328, 59] width 9 height 4
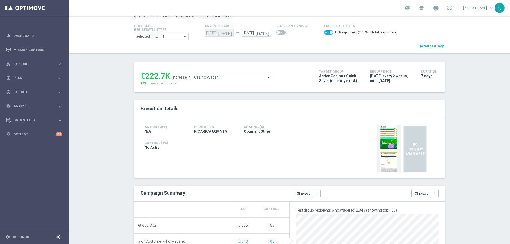
scroll to position [27, 0]
click at [324, 33] on span at bounding box center [328, 33] width 9 height 4
click at [324, 33] on input "checkbox" at bounding box center [328, 33] width 9 height 4
checkbox input "false"
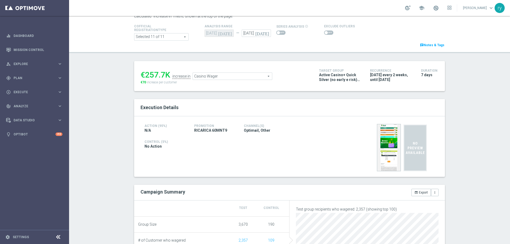
drag, startPoint x: 163, startPoint y: 75, endPoint x: 144, endPoint y: 74, distance: 18.6
click at [144, 74] on div "€257.7K" at bounding box center [156, 75] width 30 height 10
copy div "257.7"
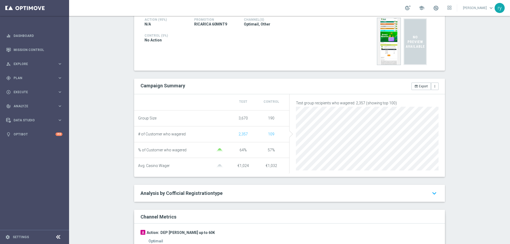
scroll to position [53, 0]
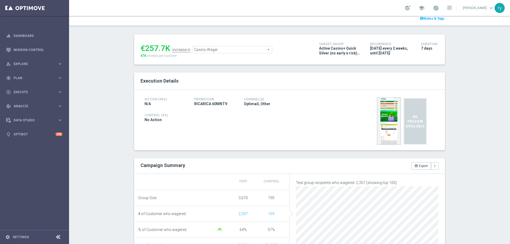
click at [214, 53] on span "Casino Wager" at bounding box center [232, 49] width 79 height 7
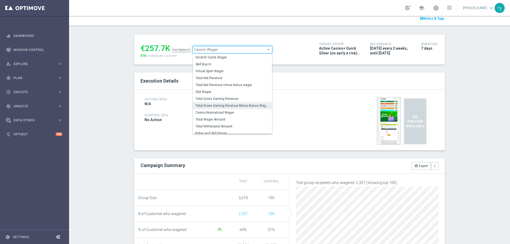
scroll to position [66, 0]
click at [222, 107] on span "Total Gross Gaming Revenue Minus Bonus Wagared" at bounding box center [232, 106] width 74 height 4
type input "Total Gross Gaming Revenue Minus Bonus Wagared"
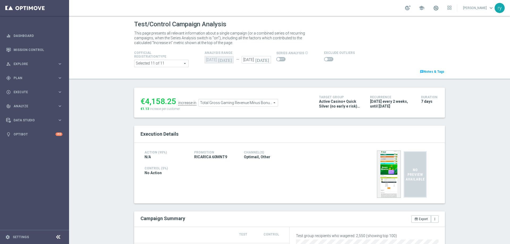
click at [327, 59] on span at bounding box center [328, 59] width 9 height 4
click at [327, 59] on input "checkbox" at bounding box center [328, 59] width 9 height 4
checkbox input "true"
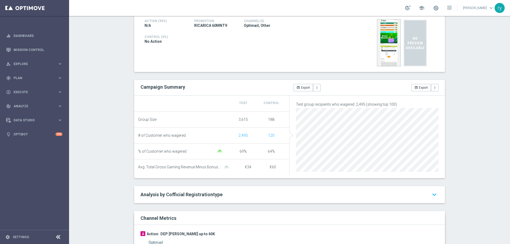
scroll to position [27, 0]
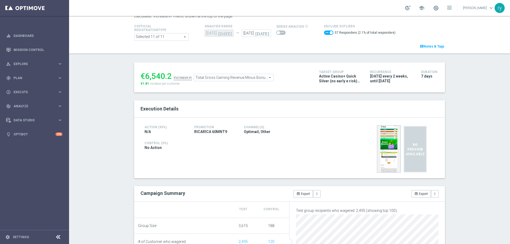
click at [169, 74] on ul "€6,540.2 increase in Total Gross Gaming Revenue Minus Bonus Wagared Total Gross…" at bounding box center [225, 75] width 173 height 12
drag, startPoint x: 143, startPoint y: 75, endPoint x: 170, endPoint y: 76, distance: 26.8
click at [170, 76] on ul "€6,540.2 increase in Total Gross Gaming Revenue Minus Bonus Wagared Total Gross…" at bounding box center [225, 75] width 173 height 12
copy li "6,540.2"
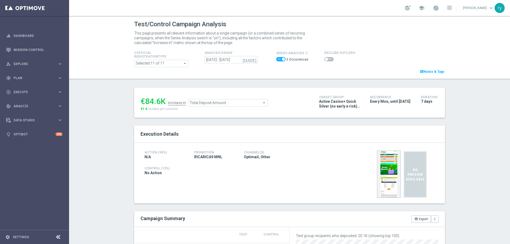
click at [282, 58] on span at bounding box center [283, 59] width 3 height 3
click at [281, 58] on input "checkbox" at bounding box center [280, 59] width 9 height 4
click at [277, 60] on span at bounding box center [278, 59] width 3 height 3
click at [277, 60] on input "checkbox" at bounding box center [280, 59] width 9 height 4
checkbox input "true"
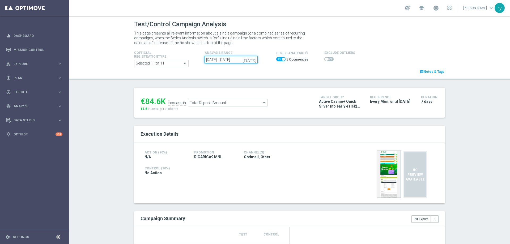
click at [219, 59] on input "01 Sep 2025 - 29 Sep 2025" at bounding box center [231, 59] width 53 height 7
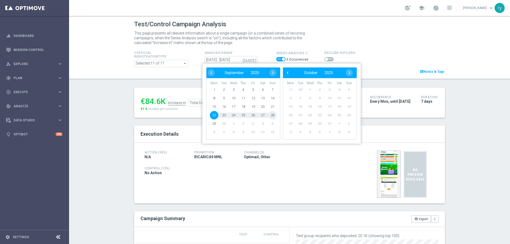
click at [272, 114] on span "28" at bounding box center [272, 115] width 8 height 8
type input "22 Sep 2025 - 28 Sep 2025"
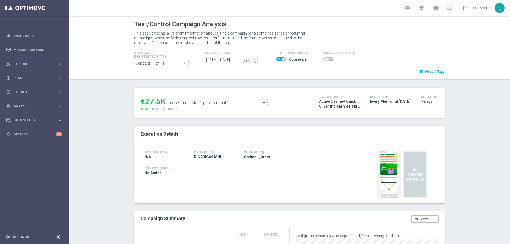
click at [327, 59] on span at bounding box center [328, 59] width 9 height 4
click at [327, 59] on input "checkbox" at bounding box center [328, 59] width 9 height 4
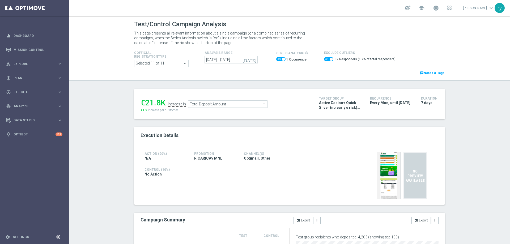
click at [324, 61] on span at bounding box center [328, 59] width 9 height 4
click at [324, 61] on input "checkbox" at bounding box center [328, 59] width 9 height 4
checkbox input "false"
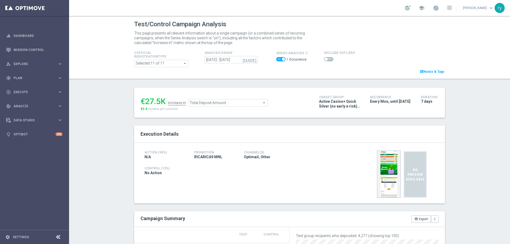
drag, startPoint x: 158, startPoint y: 100, endPoint x: 145, endPoint y: 102, distance: 13.1
click at [145, 102] on div "€27.5K" at bounding box center [153, 102] width 25 height 10
copy div "27.5"
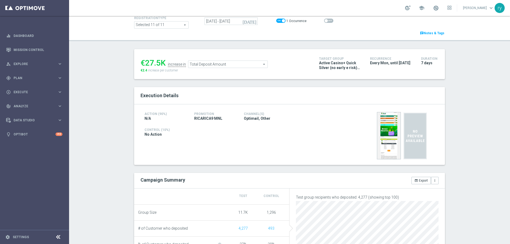
scroll to position [53, 0]
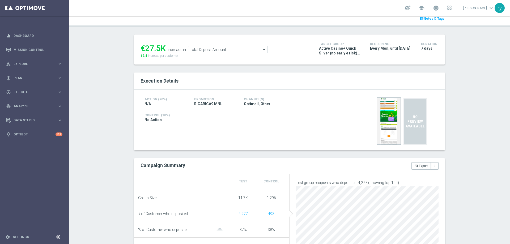
click at [259, 48] on span "Total Deposit Amount" at bounding box center [227, 49] width 79 height 7
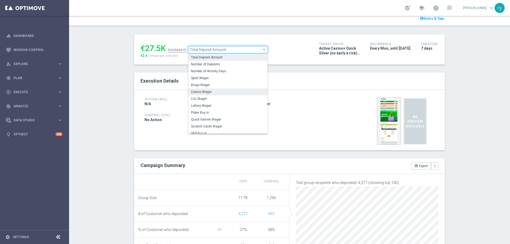
click at [246, 91] on span "Casino Wager" at bounding box center [228, 92] width 74 height 4
type input "Casino Wager"
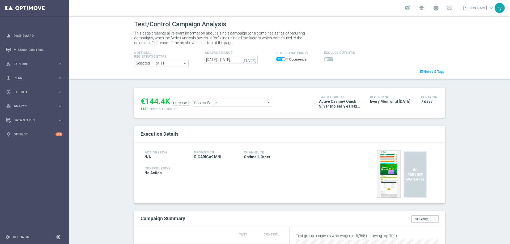
click at [325, 59] on span at bounding box center [328, 59] width 9 height 4
click at [325, 59] on input "checkbox" at bounding box center [328, 59] width 9 height 4
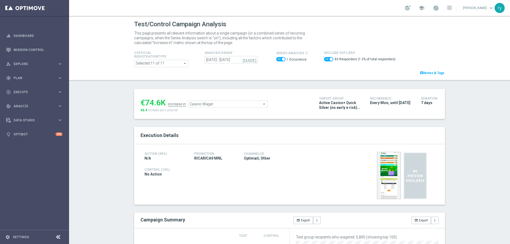
click at [324, 59] on span at bounding box center [328, 59] width 9 height 4
click at [324, 59] on input "checkbox" at bounding box center [328, 59] width 9 height 4
checkbox input "false"
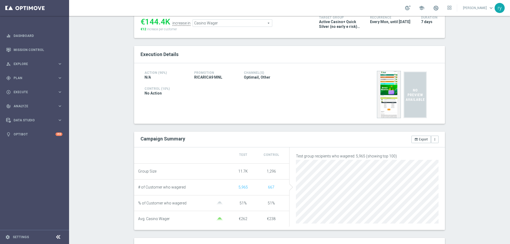
scroll to position [79, 0]
drag, startPoint x: 163, startPoint y: 20, endPoint x: 144, endPoint y: 23, distance: 18.6
click at [144, 23] on div "€144.4K" at bounding box center [156, 22] width 30 height 10
copy div "144.4"
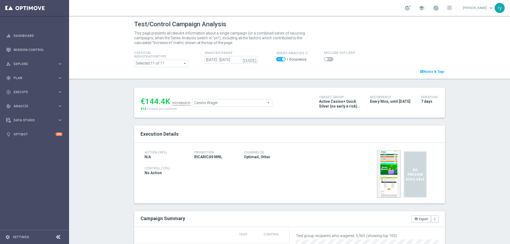
click at [236, 105] on span "Casino Wager" at bounding box center [232, 102] width 79 height 7
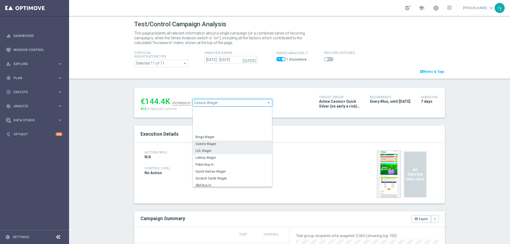
scroll to position [80, 0]
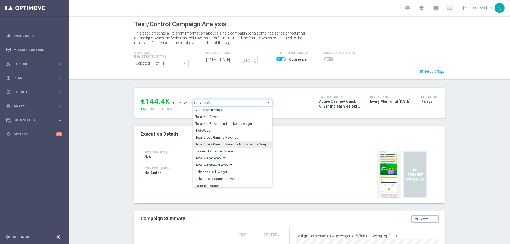
click at [232, 143] on span "Total Gross Gaming Revenue Minus Bonus Wagared" at bounding box center [232, 144] width 74 height 4
type input "Total Gross Gaming Revenue Minus Bonus Wagared"
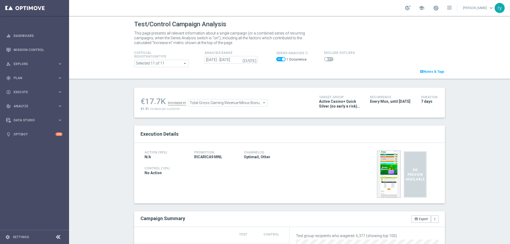
click at [324, 60] on label at bounding box center [328, 59] width 9 height 4
click at [325, 59] on span at bounding box center [328, 59] width 9 height 4
click at [325, 59] on input "checkbox" at bounding box center [328, 59] width 9 height 4
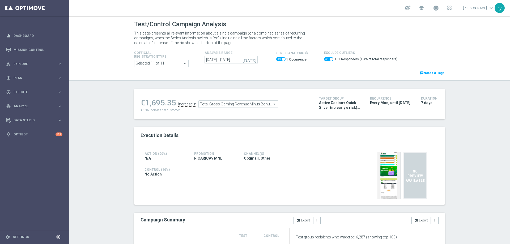
click at [324, 58] on span at bounding box center [328, 59] width 9 height 4
click at [324, 58] on input "checkbox" at bounding box center [328, 59] width 9 height 4
checkbox input "false"
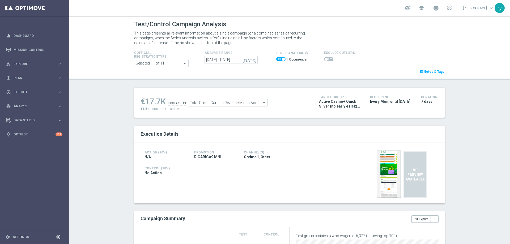
drag, startPoint x: 160, startPoint y: 101, endPoint x: 142, endPoint y: 102, distance: 18.1
click at [142, 102] on div "€17.7K" at bounding box center [153, 102] width 25 height 10
copy div "17.7"
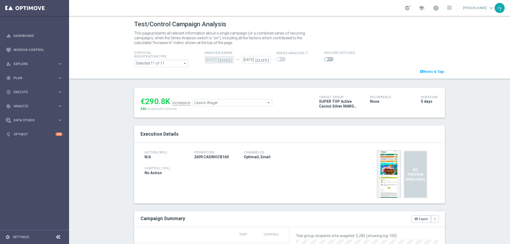
click at [326, 57] on span at bounding box center [328, 59] width 9 height 4
click at [326, 57] on input "checkbox" at bounding box center [328, 59] width 9 height 4
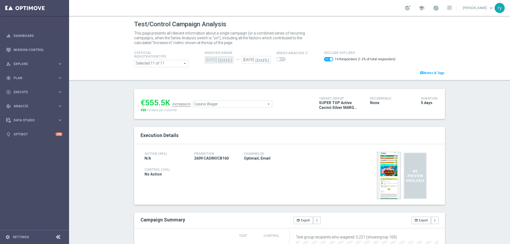
drag, startPoint x: 161, startPoint y: 102, endPoint x: 144, endPoint y: 103, distance: 17.3
click at [144, 103] on div "€555.5K" at bounding box center [156, 103] width 30 height 10
copy div "555.5"
click at [231, 105] on span "Casino Wager" at bounding box center [232, 104] width 79 height 7
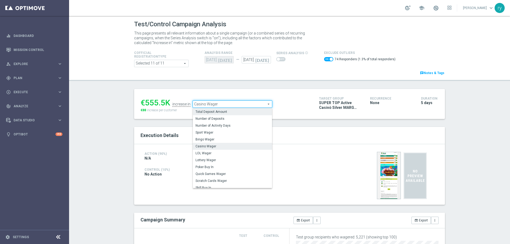
click at [232, 111] on span "Total Deposit Amount" at bounding box center [232, 112] width 74 height 4
checkbox input "false"
type input "Total Deposit Amount"
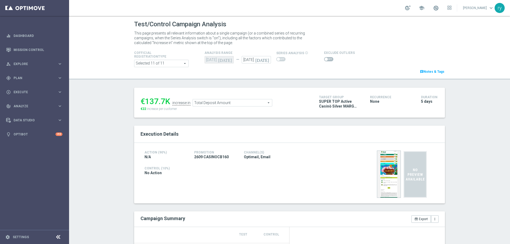
click at [324, 58] on label at bounding box center [328, 59] width 9 height 4
click at [326, 61] on switch at bounding box center [328, 59] width 9 height 5
click at [326, 59] on span at bounding box center [328, 59] width 9 height 4
click at [326, 59] on input "checkbox" at bounding box center [328, 59] width 9 height 4
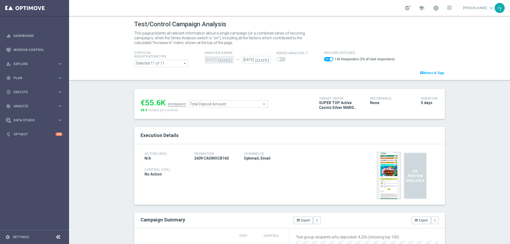
click at [324, 59] on span at bounding box center [328, 59] width 9 height 4
click at [324, 59] on input "checkbox" at bounding box center [328, 59] width 9 height 4
checkbox input "false"
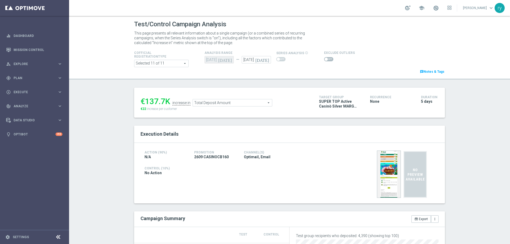
drag, startPoint x: 162, startPoint y: 102, endPoint x: 143, endPoint y: 103, distance: 19.1
click at [143, 103] on div "€137.7K" at bounding box center [156, 102] width 30 height 10
copy div "137.7"
click at [215, 101] on span "Total Deposit Amount" at bounding box center [232, 102] width 79 height 7
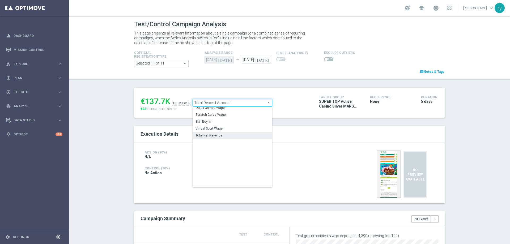
scroll to position [76, 0]
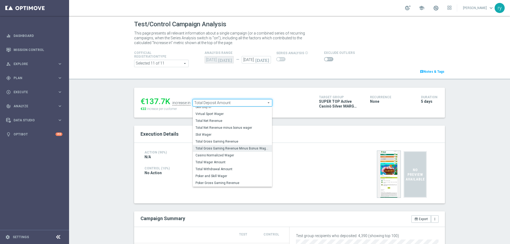
click at [226, 150] on span "Total Gross Gaming Revenue Minus Bonus Wagared" at bounding box center [232, 148] width 74 height 4
type input "Total Gross Gaming Revenue Minus Bonus Wagared"
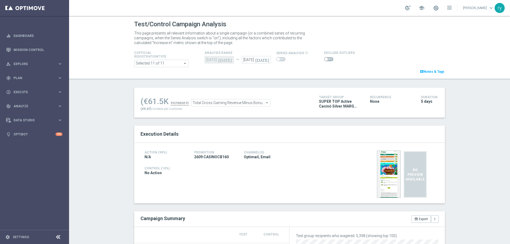
click at [325, 58] on span at bounding box center [328, 59] width 9 height 4
click at [325, 58] on input "checkbox" at bounding box center [328, 59] width 9 height 4
checkbox input "true"
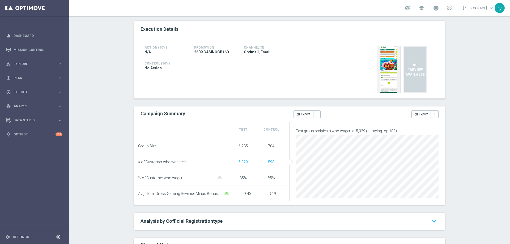
scroll to position [27, 0]
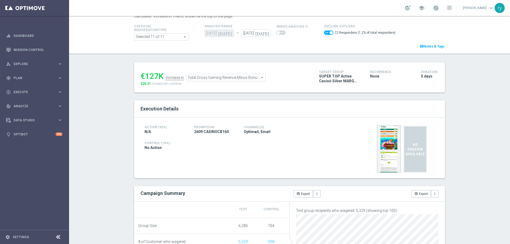
drag, startPoint x: 158, startPoint y: 74, endPoint x: 143, endPoint y: 75, distance: 15.4
click at [143, 75] on div "€127K" at bounding box center [152, 76] width 23 height 10
copy div "127"
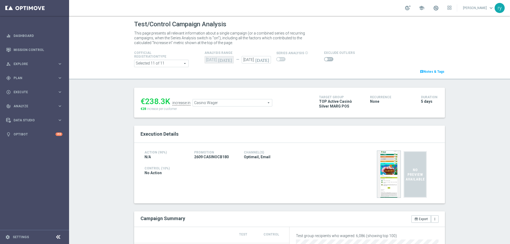
click at [238, 104] on span "Casino Wager" at bounding box center [232, 102] width 79 height 7
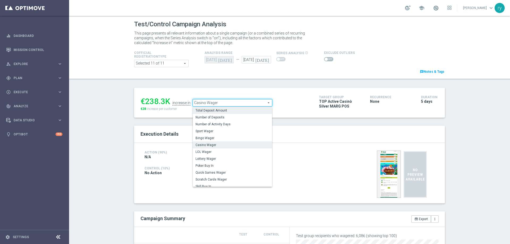
click at [239, 111] on span "Total Deposit Amount" at bounding box center [232, 110] width 74 height 4
type input "Total Deposit Amount"
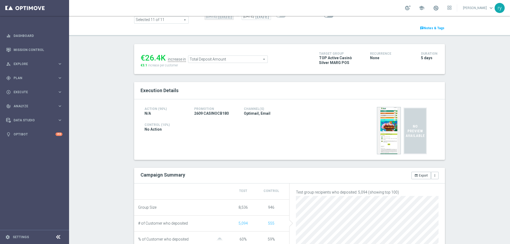
scroll to position [27, 0]
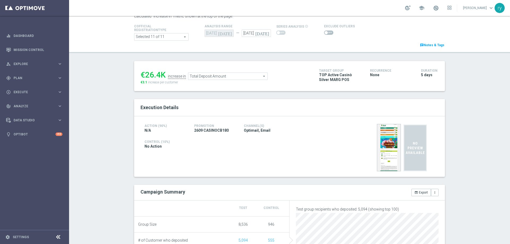
click at [324, 31] on span at bounding box center [328, 33] width 9 height 4
click at [324, 31] on input "checkbox" at bounding box center [328, 33] width 9 height 4
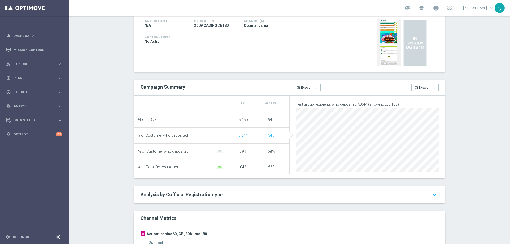
scroll to position [0, 0]
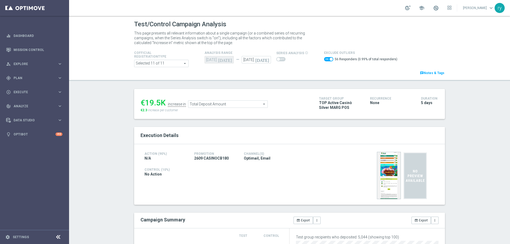
click at [324, 61] on span at bounding box center [328, 59] width 9 height 4
click at [324, 61] on input "checkbox" at bounding box center [328, 59] width 9 height 4
checkbox input "false"
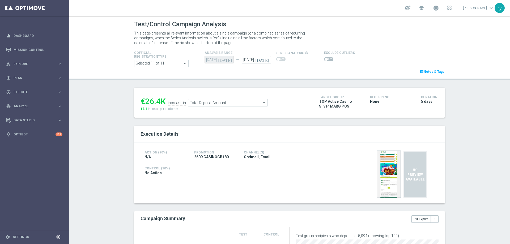
drag, startPoint x: 158, startPoint y: 103, endPoint x: 144, endPoint y: 101, distance: 13.9
click at [144, 101] on div "€26.4K" at bounding box center [153, 102] width 25 height 10
copy div "26.4"
click at [202, 100] on span "Total Deposit Amount" at bounding box center [227, 102] width 79 height 7
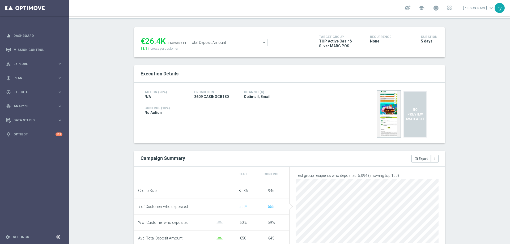
scroll to position [27, 0]
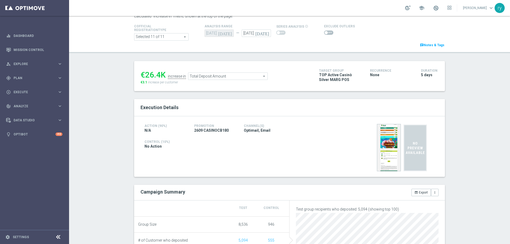
click at [234, 76] on span "Total Deposit Amount" at bounding box center [227, 76] width 79 height 7
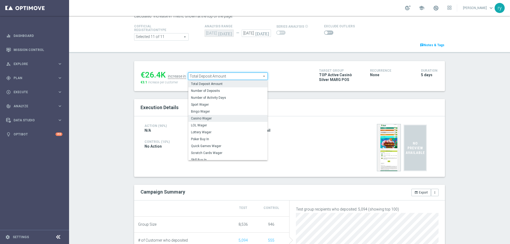
click at [231, 119] on span "Casino Wager" at bounding box center [228, 118] width 74 height 4
type input "Casino Wager"
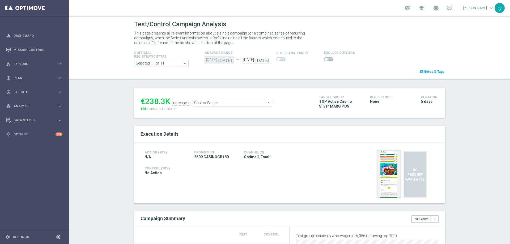
click at [324, 61] on span at bounding box center [328, 59] width 9 height 4
click at [324, 61] on input "checkbox" at bounding box center [328, 59] width 9 height 4
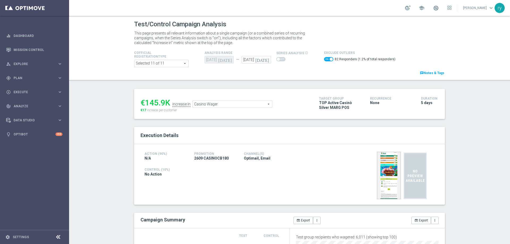
click at [324, 58] on span at bounding box center [328, 59] width 9 height 4
click at [324, 58] on input "checkbox" at bounding box center [328, 59] width 9 height 4
checkbox input "false"
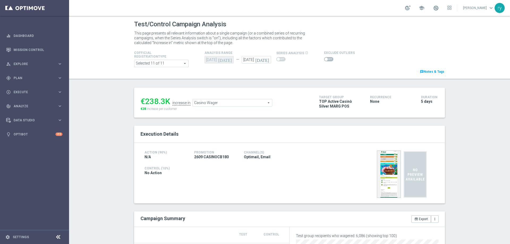
scroll to position [27, 0]
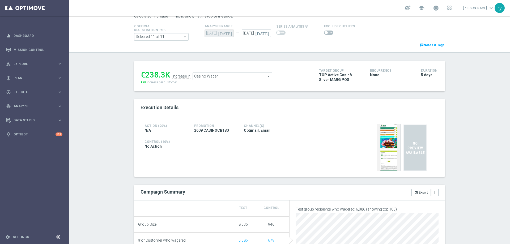
drag, startPoint x: 164, startPoint y: 73, endPoint x: 145, endPoint y: 73, distance: 19.7
click at [145, 73] on div "€238.3K" at bounding box center [156, 75] width 30 height 10
copy div "238.3"
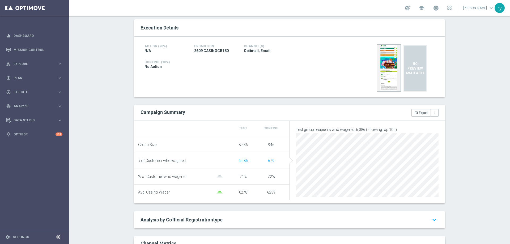
scroll to position [0, 0]
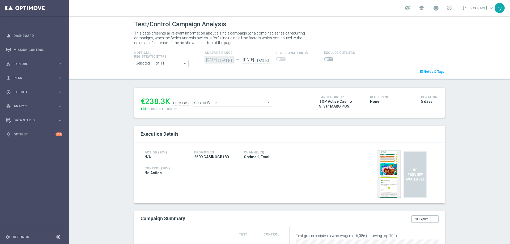
click at [214, 101] on span "Casino Wager" at bounding box center [232, 102] width 79 height 7
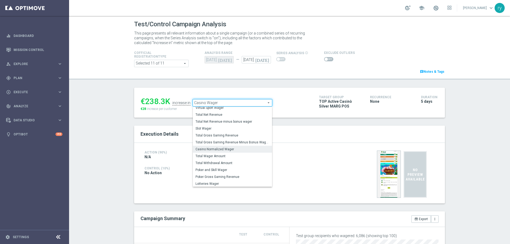
scroll to position [83, 0]
click at [227, 143] on span "Total Gross Gaming Revenue Minus Bonus Wagared" at bounding box center [232, 142] width 74 height 4
type input "Total Gross Gaming Revenue Minus Bonus Wagared"
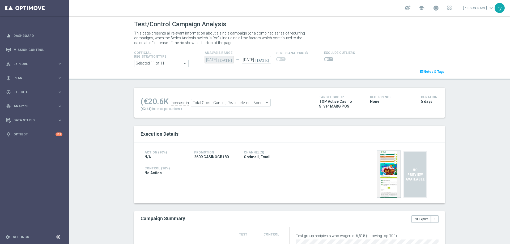
click at [324, 57] on span at bounding box center [328, 59] width 9 height 4
click at [324, 57] on input "checkbox" at bounding box center [328, 59] width 9 height 4
checkbox input "true"
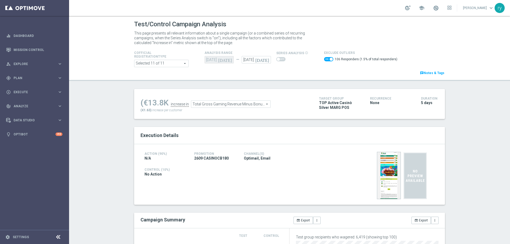
drag, startPoint x: 160, startPoint y: 106, endPoint x: 144, endPoint y: 105, distance: 15.4
click at [144, 105] on div "(€13.8K" at bounding box center [155, 103] width 28 height 10
copy div "13.8"
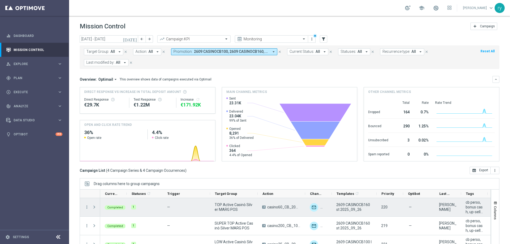
scroll to position [32, 0]
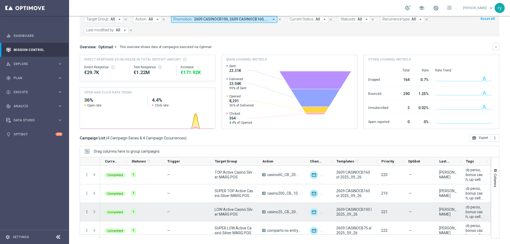
click at [88, 213] on icon "more_vert" at bounding box center [86, 212] width 5 height 5
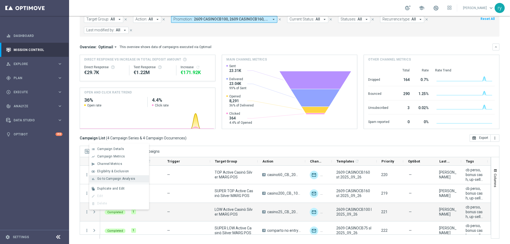
click at [99, 179] on span "Go to Campaign Analysis" at bounding box center [116, 179] width 38 height 4
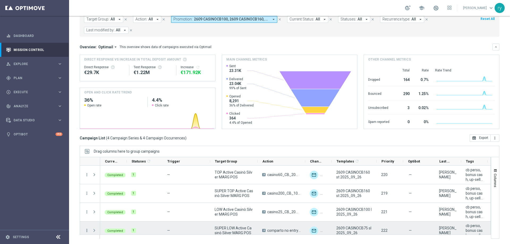
click at [87, 231] on icon "more_vert" at bounding box center [86, 230] width 5 height 5
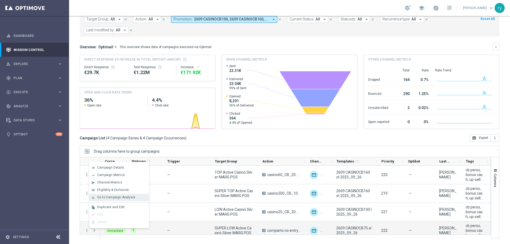
click at [113, 195] on span "Go to Campaign Analysis" at bounding box center [116, 197] width 38 height 4
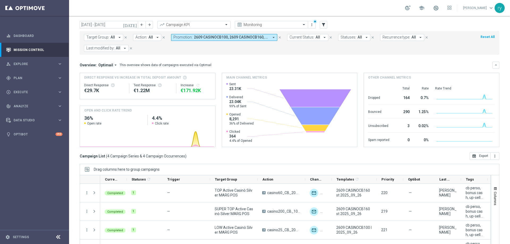
scroll to position [0, 0]
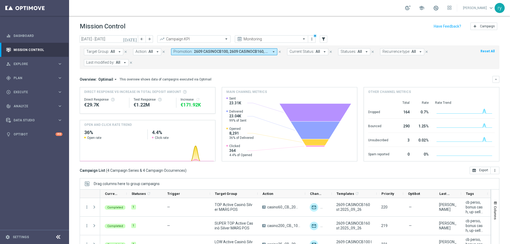
click at [271, 53] on icon "arrow_drop_down" at bounding box center [273, 51] width 5 height 5
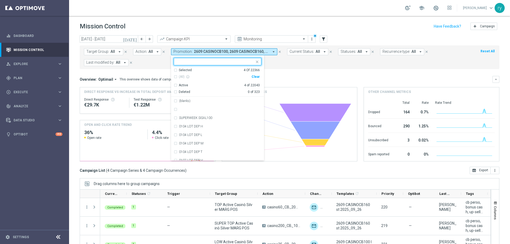
click at [0, 0] on div "Clear" at bounding box center [0, 0] width 0 height 0
click at [196, 60] on input "text" at bounding box center [216, 61] width 78 height 5
paste input "0210 SLOTRIC"
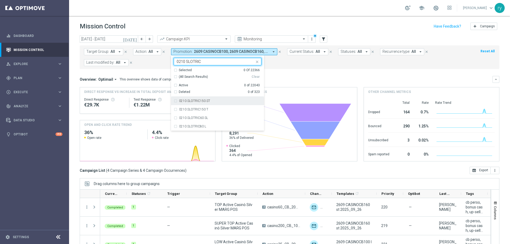
click at [179, 101] on label "0210 SLOTRIC150 ST" at bounding box center [194, 100] width 31 height 3
type input "0210 SLOTRIC"
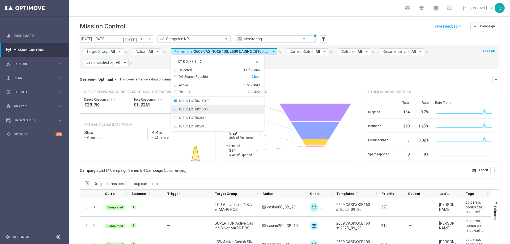
click at [179, 108] on label "0210 SLOTRIC150 T" at bounding box center [193, 109] width 29 height 3
drag, startPoint x: 181, startPoint y: 116, endPoint x: 182, endPoint y: 125, distance: 9.4
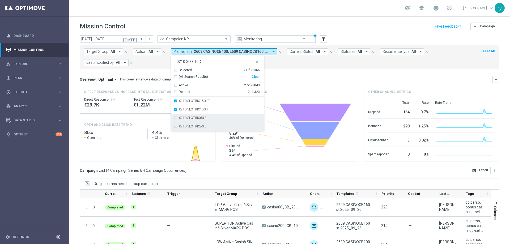
click at [181, 116] on label "0210 SLOTRIC60 SL" at bounding box center [193, 117] width 29 height 3
click at [183, 127] on label "0210 SLOTRIC80 L" at bounding box center [192, 126] width 27 height 3
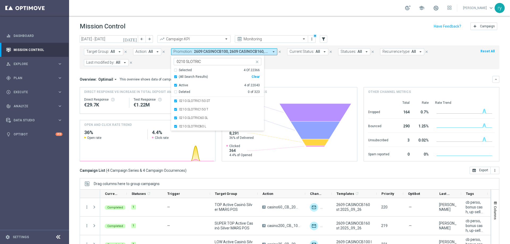
click at [264, 83] on div "Overview: Optimail arrow_drop_down This overview shows data of campaigns execut…" at bounding box center [290, 119] width 420 height 86
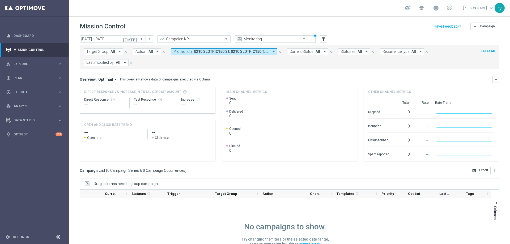
click at [134, 40] on icon "[DATE]" at bounding box center [130, 39] width 14 height 5
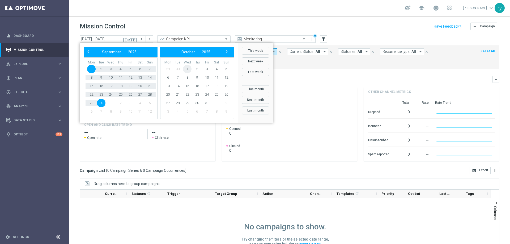
click at [188, 67] on span "1" at bounding box center [187, 69] width 8 height 8
click at [152, 79] on span "12" at bounding box center [150, 77] width 8 height 8
type input "01 Oct 2025 - 12 Oct 2025"
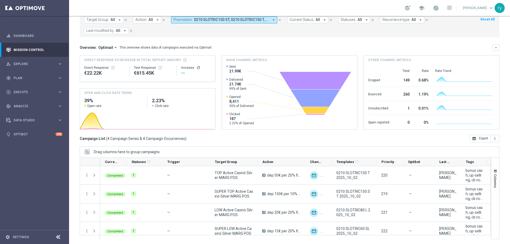
scroll to position [32, 0]
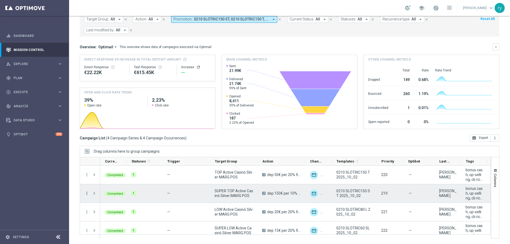
click at [87, 194] on icon "more_vert" at bounding box center [86, 193] width 5 height 5
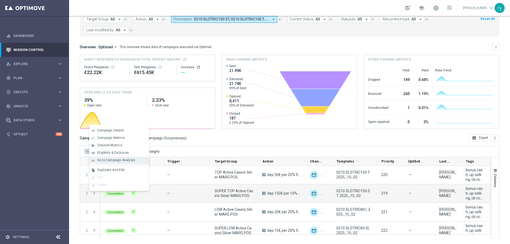
click at [100, 162] on span "Go to Campaign Analysis" at bounding box center [116, 160] width 38 height 4
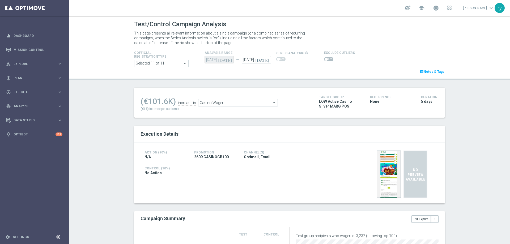
click at [325, 60] on span at bounding box center [328, 59] width 9 height 4
click at [325, 60] on input "checkbox" at bounding box center [328, 59] width 9 height 4
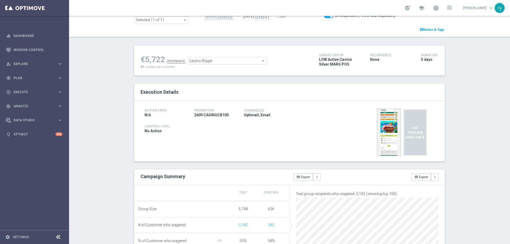
scroll to position [27, 0]
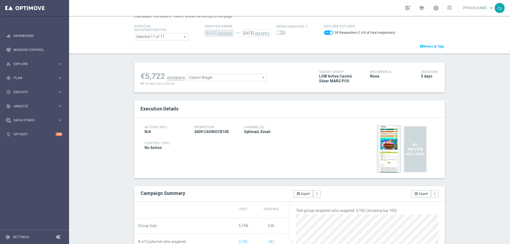
click at [330, 32] on span at bounding box center [331, 32] width 3 height 3
click at [326, 32] on input "checkbox" at bounding box center [328, 33] width 9 height 4
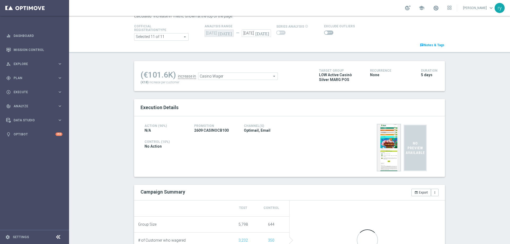
click at [326, 33] on span at bounding box center [328, 33] width 9 height 4
click at [326, 33] on input "checkbox" at bounding box center [328, 33] width 9 height 4
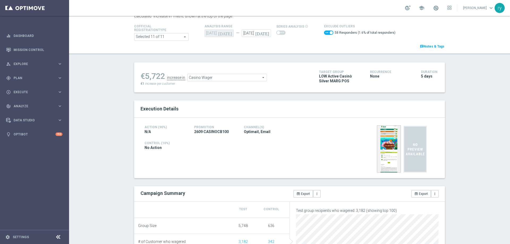
drag, startPoint x: 164, startPoint y: 75, endPoint x: 142, endPoint y: 76, distance: 22.3
click at [142, 76] on ul "€5,722 increase in Casino Wager Casino Wager arrow_drop_down search" at bounding box center [225, 75] width 173 height 12
click at [143, 76] on div "€5,722" at bounding box center [153, 76] width 24 height 10
drag, startPoint x: 144, startPoint y: 76, endPoint x: 161, endPoint y: 76, distance: 16.7
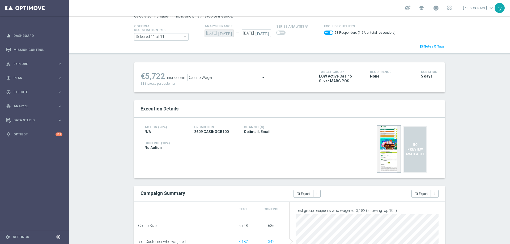
click at [161, 76] on div "€5,722" at bounding box center [153, 76] width 24 height 10
copy div "5,722"
click at [201, 74] on span "Casino Wager" at bounding box center [227, 77] width 79 height 7
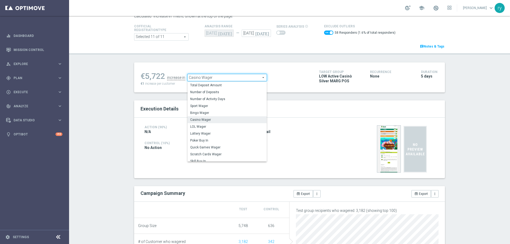
click at [201, 74] on span "Casino Wager" at bounding box center [227, 77] width 79 height 7
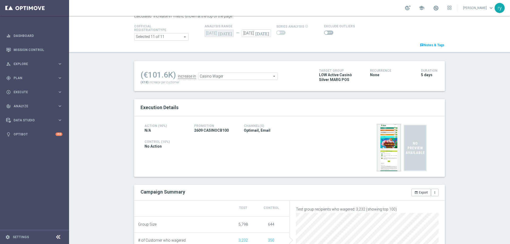
click at [324, 31] on span at bounding box center [328, 33] width 9 height 4
click at [324, 31] on input "checkbox" at bounding box center [328, 33] width 9 height 4
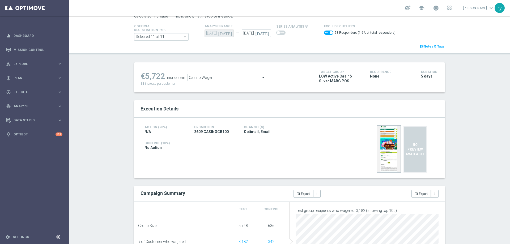
click at [216, 80] on span "Casino Wager" at bounding box center [227, 77] width 79 height 7
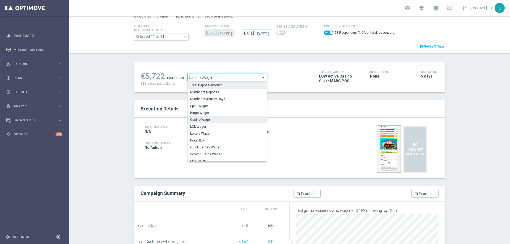
click at [217, 88] on label "Total Deposit Amount" at bounding box center [227, 85] width 79 height 7
checkbox input "false"
type input "Total Deposit Amount"
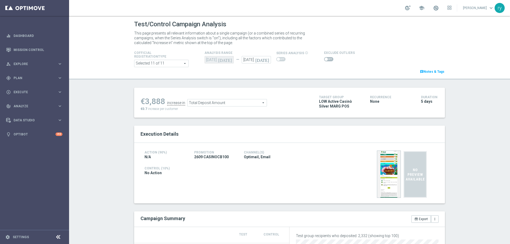
click at [327, 58] on span at bounding box center [328, 59] width 9 height 4
click at [327, 58] on input "checkbox" at bounding box center [328, 59] width 9 height 4
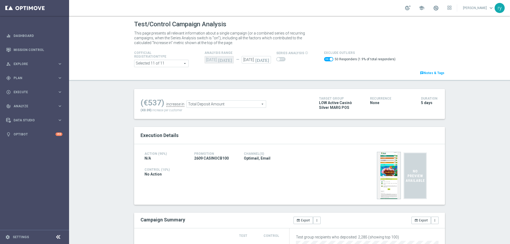
click at [329, 58] on input "checkbox" at bounding box center [328, 59] width 9 height 4
checkbox input "false"
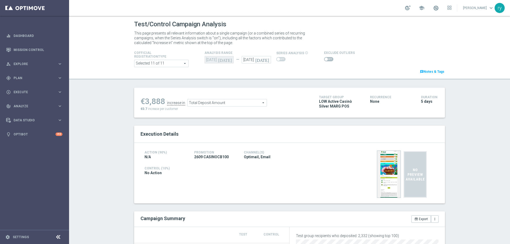
drag, startPoint x: 162, startPoint y: 100, endPoint x: 145, endPoint y: 100, distance: 17.5
click at [145, 100] on div "€3,888" at bounding box center [153, 102] width 24 height 10
copy div "3,888"
click at [237, 102] on span "Total Deposit Amount" at bounding box center [227, 102] width 79 height 7
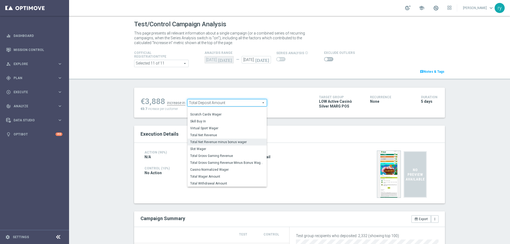
scroll to position [78, 0]
click at [232, 146] on span "Total Gross Gaming Revenue Minus Bonus Wagared" at bounding box center [227, 147] width 74 height 4
type input "Total Gross Gaming Revenue Minus Bonus Wagared"
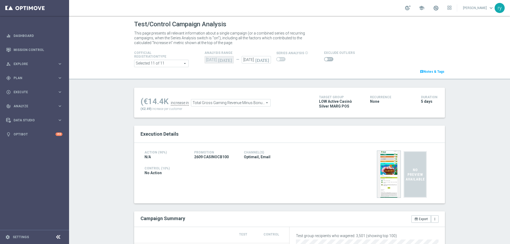
click at [324, 58] on span at bounding box center [328, 59] width 9 height 4
click at [324, 58] on input "checkbox" at bounding box center [328, 59] width 9 height 4
checkbox input "true"
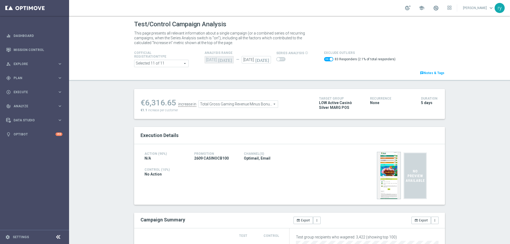
drag, startPoint x: 175, startPoint y: 102, endPoint x: 144, endPoint y: 101, distance: 30.3
click at [144, 101] on ul "€6,316.65 increase in Total Gross Gaming Revenue Minus Bonus Wagared Total Gros…" at bounding box center [225, 101] width 173 height 12
copy ul "6,316.65"
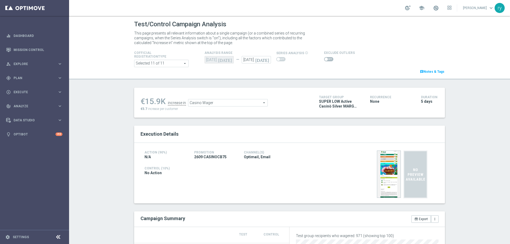
click at [327, 58] on span at bounding box center [328, 59] width 9 height 4
click at [327, 58] on input "checkbox" at bounding box center [328, 59] width 9 height 4
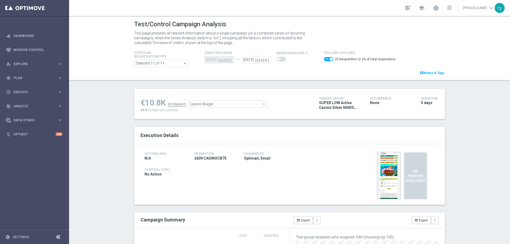
click at [330, 58] on span at bounding box center [331, 59] width 3 height 3
click at [327, 58] on input "checkbox" at bounding box center [328, 59] width 9 height 4
checkbox input "false"
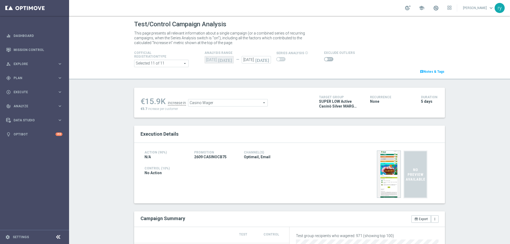
drag, startPoint x: 158, startPoint y: 99, endPoint x: 145, endPoint y: 100, distance: 13.3
click at [145, 100] on div "€15.9K" at bounding box center [153, 102] width 25 height 10
copy div "15.9"
click at [204, 104] on span "Casino Wager" at bounding box center [227, 102] width 79 height 7
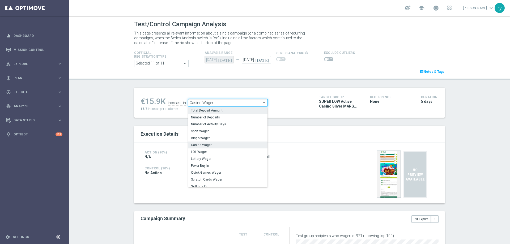
click at [204, 114] on label "Total Deposit Amount" at bounding box center [227, 110] width 79 height 7
type input "Total Deposit Amount"
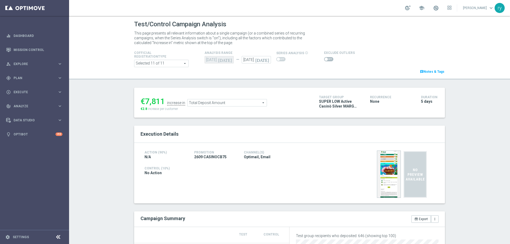
click at [325, 58] on span at bounding box center [326, 59] width 3 height 3
click at [324, 58] on input "checkbox" at bounding box center [328, 59] width 9 height 4
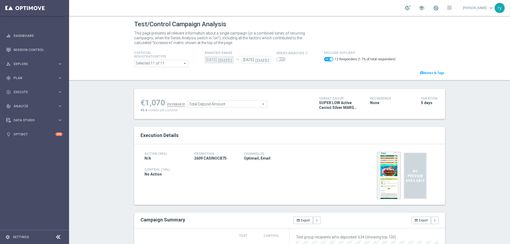
click at [324, 58] on span at bounding box center [328, 59] width 9 height 4
click at [324, 58] on input "checkbox" at bounding box center [328, 59] width 9 height 4
checkbox input "false"
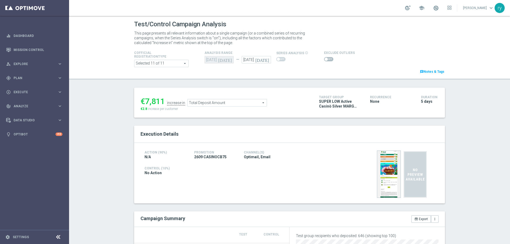
drag, startPoint x: 163, startPoint y: 102, endPoint x: 143, endPoint y: 101, distance: 19.7
click at [143, 101] on div "€7,811" at bounding box center [153, 102] width 24 height 10
copy div "7,811"
click at [208, 104] on span "Total Deposit Amount" at bounding box center [227, 102] width 79 height 7
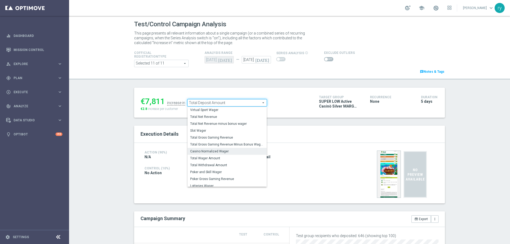
scroll to position [81, 0]
click at [209, 145] on span "Total Gross Gaming Revenue Minus Bonus Wagared" at bounding box center [227, 144] width 74 height 4
type input "Total Gross Gaming Revenue Minus Bonus Wagared"
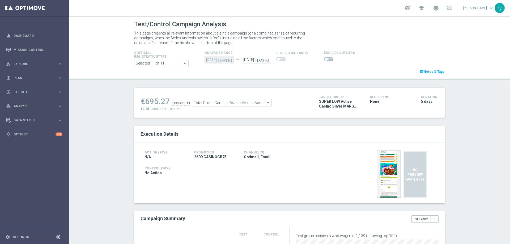
click at [327, 60] on span at bounding box center [328, 59] width 9 height 4
click at [327, 60] on input "checkbox" at bounding box center [328, 59] width 9 height 4
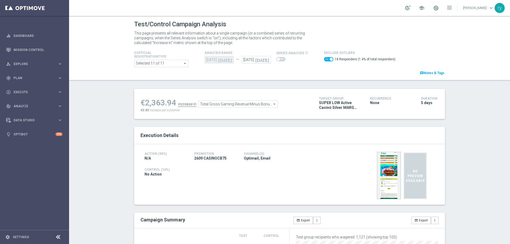
click at [324, 58] on span at bounding box center [328, 59] width 9 height 4
click at [324, 58] on input "checkbox" at bounding box center [328, 59] width 9 height 4
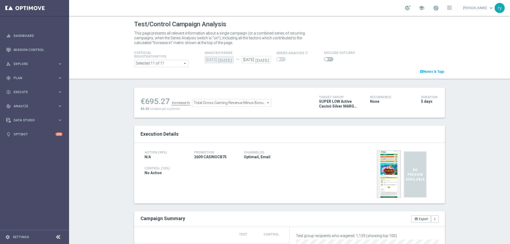
click at [325, 58] on span at bounding box center [326, 59] width 3 height 3
click at [324, 58] on input "checkbox" at bounding box center [328, 59] width 9 height 4
checkbox input "true"
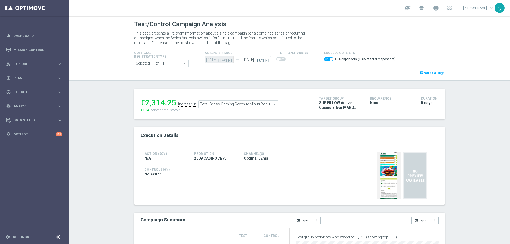
drag, startPoint x: 173, startPoint y: 104, endPoint x: 145, endPoint y: 101, distance: 27.7
click at [145, 101] on div "€2,314.25" at bounding box center [159, 103] width 36 height 10
copy div "2,314.25"
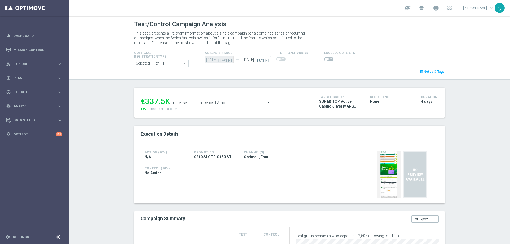
drag, startPoint x: 164, startPoint y: 101, endPoint x: 144, endPoint y: 101, distance: 19.7
click at [144, 101] on div "€337.5K" at bounding box center [156, 102] width 30 height 10
copy div "337.5"
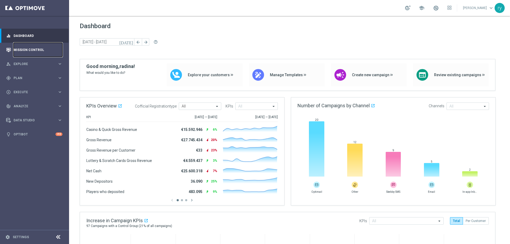
click at [16, 48] on link "Mission Control" at bounding box center [38, 50] width 49 height 14
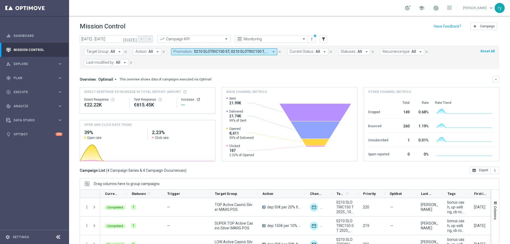
click at [272, 51] on icon "arrow_drop_down" at bounding box center [273, 51] width 5 height 5
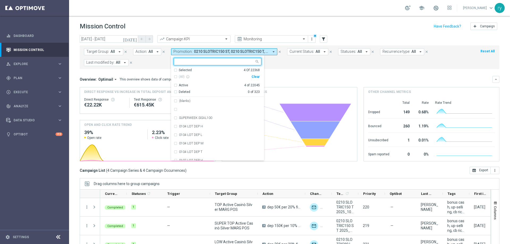
click at [0, 0] on div "Clear" at bounding box center [0, 0] width 0 height 0
click at [136, 41] on button "[DATE]" at bounding box center [130, 39] width 16 height 8
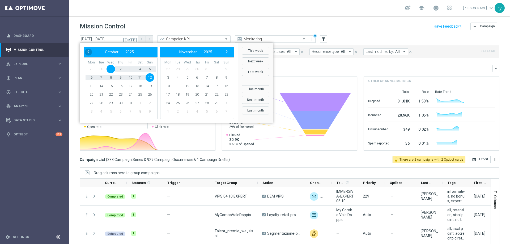
click at [85, 52] on span "‹" at bounding box center [88, 51] width 7 height 7
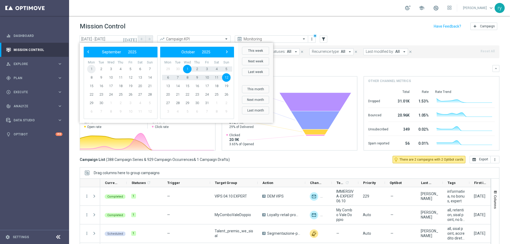
click at [90, 69] on span "1" at bounding box center [91, 69] width 8 height 8
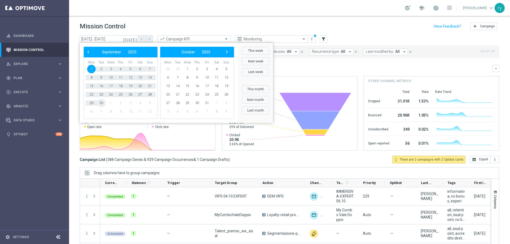
click at [102, 105] on span "30" at bounding box center [101, 103] width 8 height 8
type input "01 Sep 2025 - 30 Sep 2025"
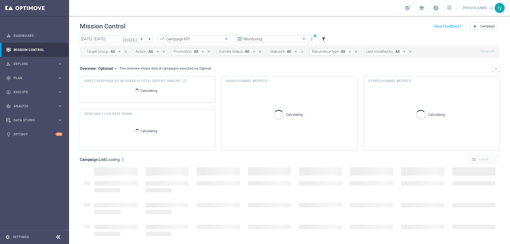
click at [201, 52] on icon "arrow_drop_down" at bounding box center [203, 51] width 5 height 5
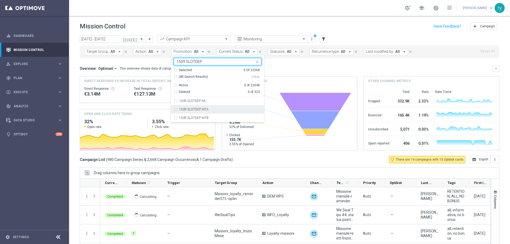
click at [175, 109] on div "1509 SLOTDEP MTA" at bounding box center [218, 109] width 88 height 8
type input "1509 SLOTDEP"
click at [175, 115] on div "1509 SLOTDEP MTB" at bounding box center [218, 118] width 88 height 8
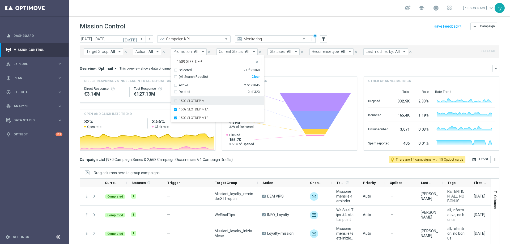
click at [175, 101] on div "1509 SLOTDEP ML" at bounding box center [218, 101] width 88 height 8
click at [276, 70] on div "Overview: Optimail arrow_drop_down This overview shows data of campaigns execut…" at bounding box center [286, 68] width 413 height 5
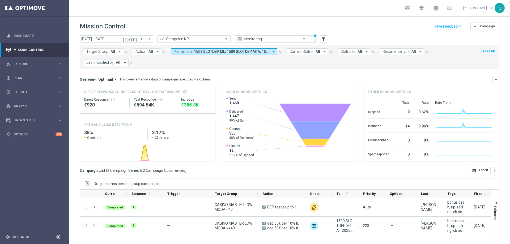
click at [273, 52] on icon "arrow_drop_down" at bounding box center [273, 51] width 5 height 5
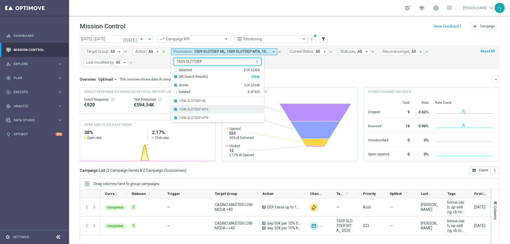
click at [182, 108] on label "1509 SLOTDEP MTA" at bounding box center [193, 109] width 29 height 3
type input "1509 SLOTDEP"
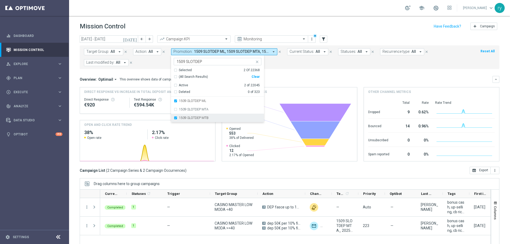
click at [182, 118] on label "1509 SLOTDEP MTB" at bounding box center [193, 117] width 29 height 3
click at [286, 79] on div "Overview: Optimail arrow_drop_down This overview shows data of campaigns execut…" at bounding box center [286, 79] width 413 height 5
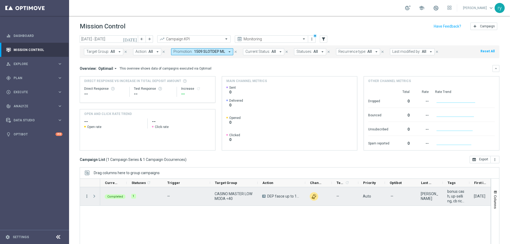
click at [87, 197] on icon "more_vert" at bounding box center [86, 196] width 5 height 5
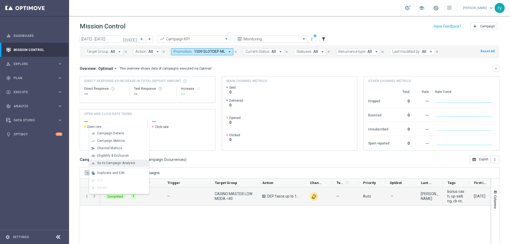
click at [108, 163] on span "Go to Campaign Analysis" at bounding box center [116, 163] width 38 height 4
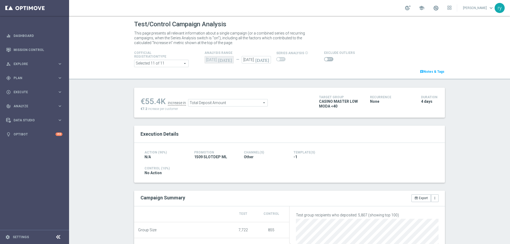
click at [222, 104] on span "Total Deposit Amount" at bounding box center [227, 102] width 79 height 7
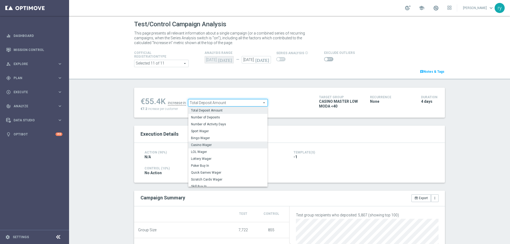
click at [222, 144] on span "Casino Wager" at bounding box center [228, 145] width 74 height 4
type input "Casino Wager"
